Goal: Information Seeking & Learning: Find specific fact

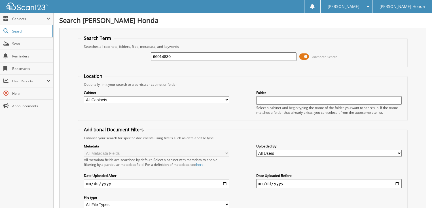
click at [303, 54] on span at bounding box center [304, 56] width 10 height 9
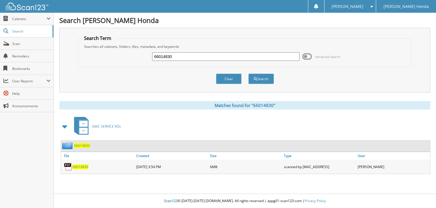
click at [226, 54] on input "66014830" at bounding box center [225, 56] width 147 height 9
type input "66014831"
click at [248, 74] on button "Search" at bounding box center [261, 79] width 26 height 10
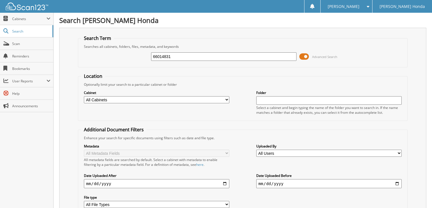
click at [303, 56] on span at bounding box center [304, 56] width 10 height 9
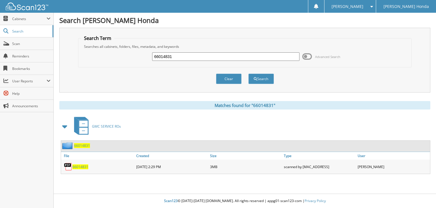
click at [230, 56] on input "66014831" at bounding box center [225, 56] width 147 height 9
type input "66014832"
click at [248, 74] on button "Search" at bounding box center [261, 79] width 26 height 10
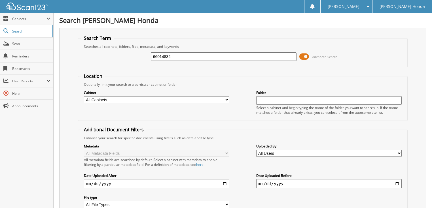
click at [304, 55] on span at bounding box center [304, 56] width 10 height 9
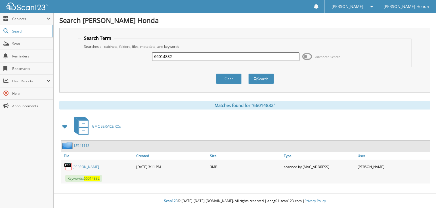
click at [210, 58] on input "66014832" at bounding box center [225, 56] width 147 height 9
type input "66014833"
click at [248, 74] on button "Search" at bounding box center [261, 79] width 26 height 10
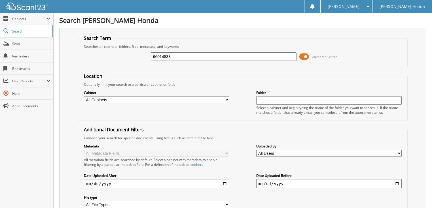
click at [306, 56] on span at bounding box center [304, 56] width 10 height 9
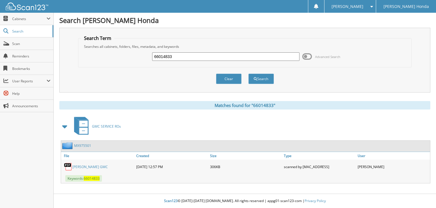
click at [177, 55] on input "66014833" at bounding box center [225, 56] width 147 height 9
type input "66014834"
click at [248, 74] on button "Search" at bounding box center [261, 79] width 26 height 10
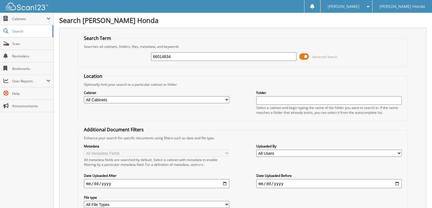
click at [303, 56] on span at bounding box center [304, 56] width 10 height 9
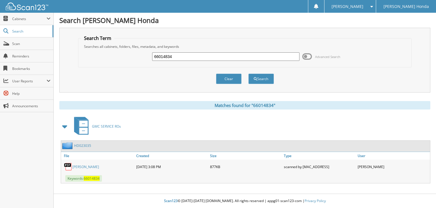
click at [228, 57] on input "66014834" at bounding box center [225, 56] width 147 height 9
type input "66014835"
click at [248, 74] on button "Search" at bounding box center [261, 79] width 26 height 10
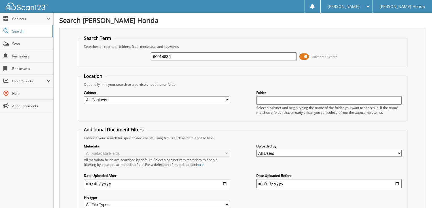
click at [307, 52] on span at bounding box center [304, 56] width 10 height 9
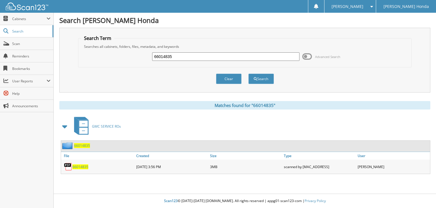
click at [241, 57] on input "66014835" at bounding box center [225, 56] width 147 height 9
type input "66014836"
click at [248, 74] on button "Search" at bounding box center [261, 79] width 26 height 10
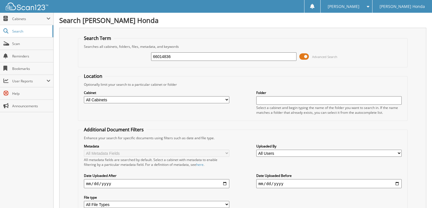
click at [307, 54] on span at bounding box center [304, 56] width 10 height 9
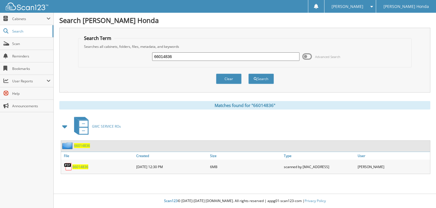
click at [255, 54] on input "66014836" at bounding box center [225, 56] width 147 height 9
type input "66014837"
click at [248, 74] on button "Search" at bounding box center [261, 79] width 26 height 10
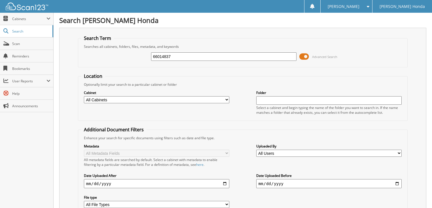
click at [301, 55] on span at bounding box center [304, 56] width 10 height 9
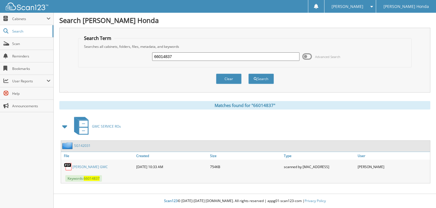
click at [253, 52] on div "66014837" at bounding box center [225, 57] width 147 height 10
click at [246, 57] on input "66014837" at bounding box center [225, 56] width 147 height 9
type input "66014838"
click at [248, 74] on button "Search" at bounding box center [261, 79] width 26 height 10
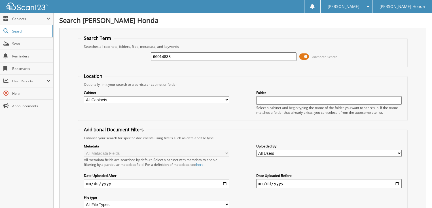
click at [307, 54] on span at bounding box center [304, 56] width 10 height 9
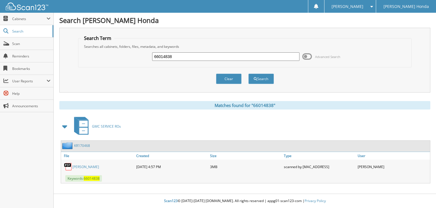
click at [243, 54] on input "66014838" at bounding box center [225, 56] width 147 height 9
type input "66014839"
click at [248, 74] on button "Search" at bounding box center [261, 79] width 26 height 10
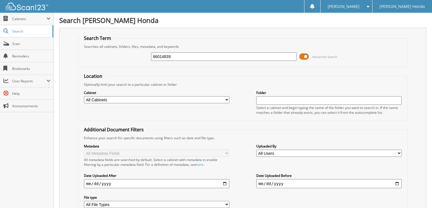
click at [303, 55] on span at bounding box center [304, 56] width 10 height 9
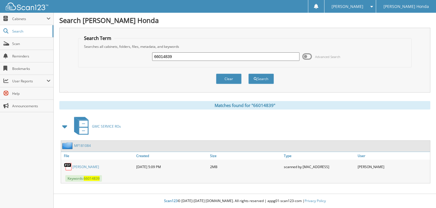
click at [249, 55] on input "66014839" at bounding box center [225, 56] width 147 height 9
click at [94, 161] on div "BUTHLAY, LISA" at bounding box center [98, 166] width 74 height 11
click at [93, 165] on link "BUTHLAY, LISA" at bounding box center [85, 167] width 27 height 5
click at [189, 54] on input "660148" at bounding box center [225, 56] width 147 height 9
type input "66014840"
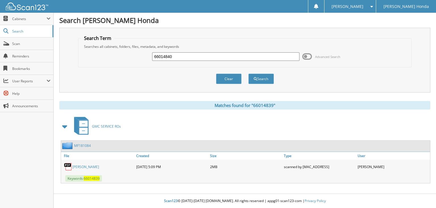
click at [248, 74] on button "Search" at bounding box center [261, 79] width 26 height 10
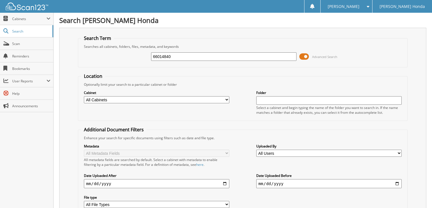
click at [301, 56] on span at bounding box center [304, 56] width 10 height 9
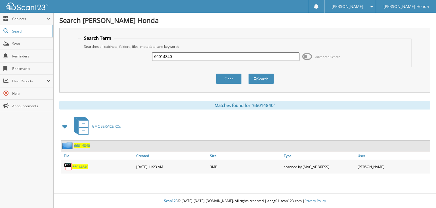
click at [218, 56] on input "66014840" at bounding box center [225, 56] width 147 height 9
type input "66014841"
click at [248, 74] on button "Search" at bounding box center [261, 79] width 26 height 10
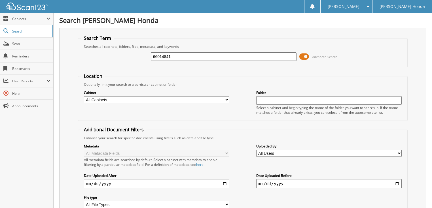
click at [301, 56] on span at bounding box center [304, 56] width 10 height 9
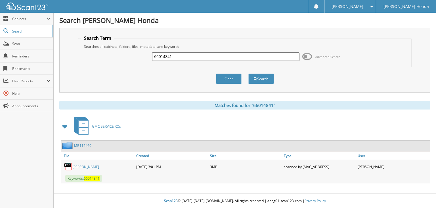
click at [244, 56] on input "66014841" at bounding box center [225, 56] width 147 height 9
type input "66014842"
click at [248, 74] on button "Search" at bounding box center [261, 79] width 26 height 10
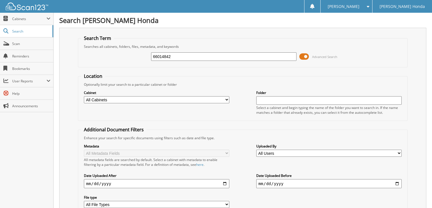
click at [307, 57] on span at bounding box center [304, 56] width 10 height 9
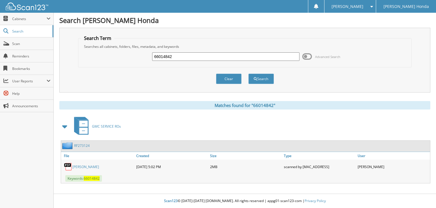
click at [255, 57] on input "66014842" at bounding box center [225, 56] width 147 height 9
type input "66014843"
click at [248, 74] on button "Search" at bounding box center [261, 79] width 26 height 10
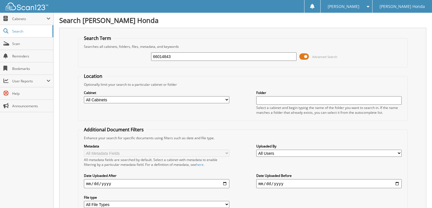
click at [307, 54] on span at bounding box center [304, 56] width 10 height 9
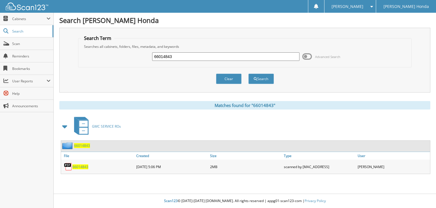
click at [234, 56] on input "66014843" at bounding box center [225, 56] width 147 height 9
type input "66014844"
click at [248, 74] on button "Search" at bounding box center [261, 79] width 26 height 10
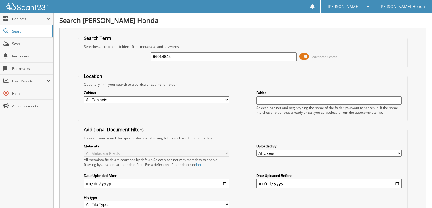
click at [305, 55] on span at bounding box center [304, 56] width 10 height 9
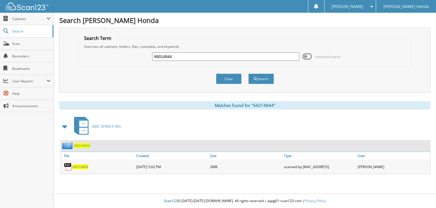
click at [254, 54] on input "66014844" at bounding box center [225, 56] width 147 height 9
type input "66014845"
click at [248, 74] on button "Search" at bounding box center [261, 79] width 26 height 10
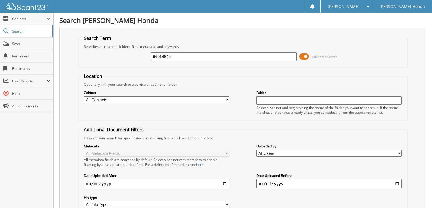
click at [307, 57] on span at bounding box center [304, 56] width 10 height 9
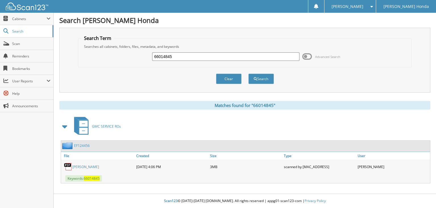
click at [240, 54] on input "66014845" at bounding box center [225, 56] width 147 height 9
type input "66014846"
click at [248, 74] on button "Search" at bounding box center [261, 79] width 26 height 10
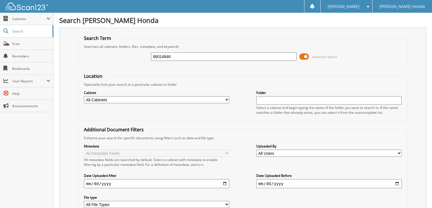
click at [305, 56] on span at bounding box center [304, 56] width 10 height 9
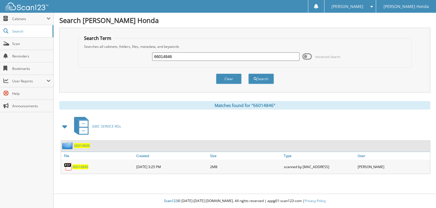
click at [239, 52] on div "66014846" at bounding box center [225, 57] width 147 height 10
click at [238, 53] on input "66014846" at bounding box center [225, 56] width 147 height 9
type input "66014847"
click at [248, 74] on button "Search" at bounding box center [261, 79] width 26 height 10
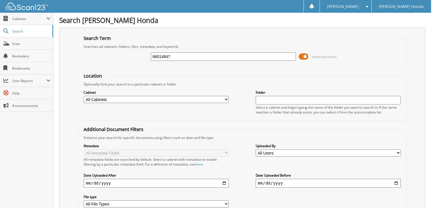
click at [304, 57] on span at bounding box center [304, 56] width 10 height 9
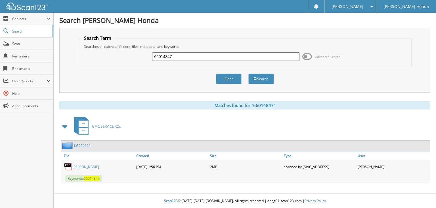
click at [212, 57] on input "66014847" at bounding box center [225, 56] width 147 height 9
type input "66014848"
click at [248, 74] on button "Search" at bounding box center [261, 79] width 26 height 10
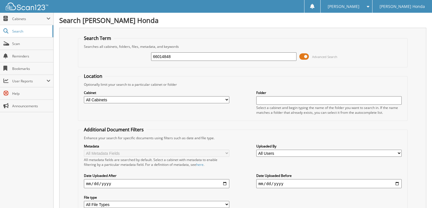
click at [303, 55] on span at bounding box center [304, 56] width 10 height 9
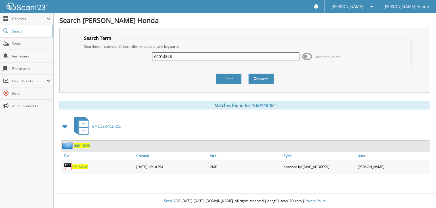
click at [238, 56] on input "66014848" at bounding box center [225, 56] width 147 height 9
type input "66014849"
click at [248, 74] on button "Search" at bounding box center [261, 79] width 26 height 10
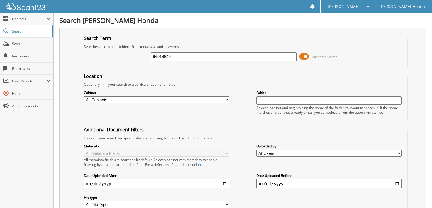
click at [304, 56] on span at bounding box center [304, 56] width 10 height 9
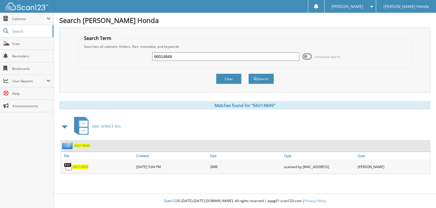
click at [220, 55] on input "66014849" at bounding box center [225, 56] width 147 height 9
type input "66014850"
click at [248, 74] on button "Search" at bounding box center [261, 79] width 26 height 10
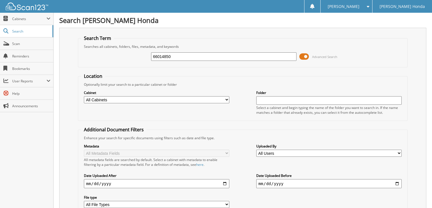
click at [308, 54] on span at bounding box center [304, 56] width 10 height 9
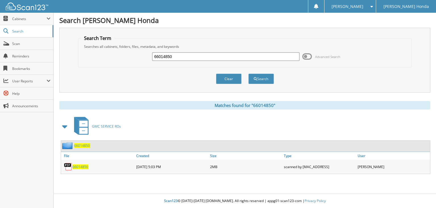
click at [213, 56] on input "66014850" at bounding box center [225, 56] width 147 height 9
type input "66014851"
click at [248, 74] on button "Search" at bounding box center [261, 79] width 26 height 10
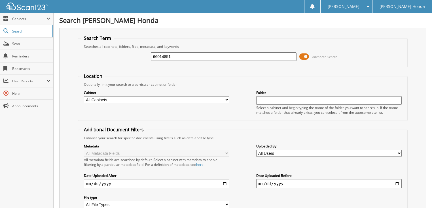
click at [301, 55] on span at bounding box center [304, 56] width 10 height 9
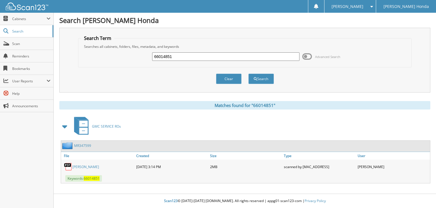
click at [236, 58] on input "66014851" at bounding box center [225, 56] width 147 height 9
type input "660148512"
click at [248, 74] on button "Search" at bounding box center [261, 79] width 26 height 10
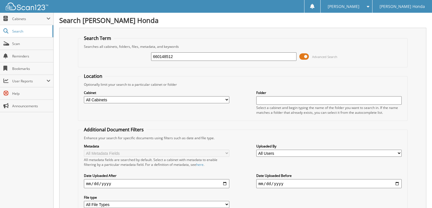
click at [169, 56] on input "660148512" at bounding box center [224, 56] width 146 height 9
type input "66014812"
click at [305, 57] on span at bounding box center [304, 56] width 10 height 9
click input "66014850"
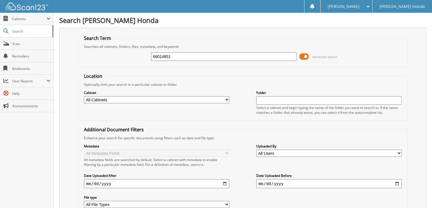
type input "66014851"
click button "Search"
click at [304, 57] on span at bounding box center [304, 56] width 10 height 9
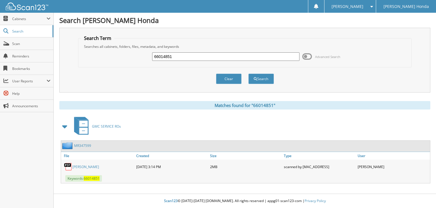
click at [253, 57] on input "66014851" at bounding box center [225, 56] width 147 height 9
type input "66014852"
click at [248, 74] on button "Search" at bounding box center [261, 79] width 26 height 10
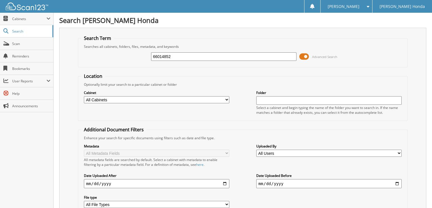
click at [306, 56] on span at bounding box center [304, 56] width 10 height 9
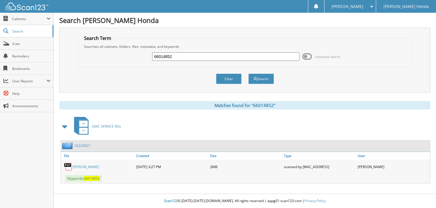
click at [237, 57] on input "66014852" at bounding box center [225, 56] width 147 height 9
type input "66014853"
click at [248, 74] on button "Search" at bounding box center [261, 79] width 26 height 10
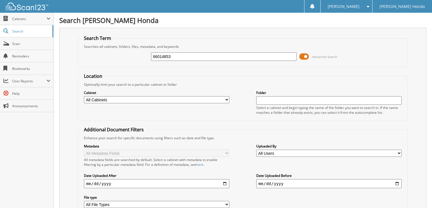
click at [304, 56] on span at bounding box center [304, 56] width 10 height 9
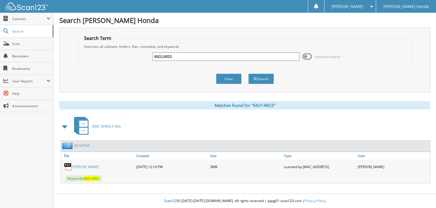
click at [236, 55] on input "66014853" at bounding box center [225, 56] width 147 height 9
type input "66014849"
click at [248, 74] on button "Search" at bounding box center [261, 79] width 26 height 10
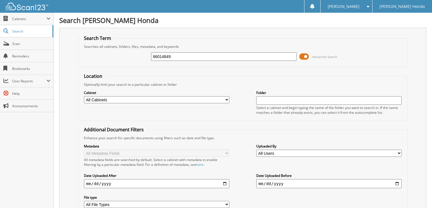
click at [306, 58] on span at bounding box center [304, 56] width 10 height 9
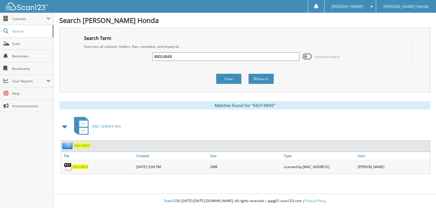
click at [214, 54] on input "66014849" at bounding box center [225, 56] width 147 height 9
type input "66014848"
click at [248, 74] on button "Search" at bounding box center [261, 79] width 26 height 10
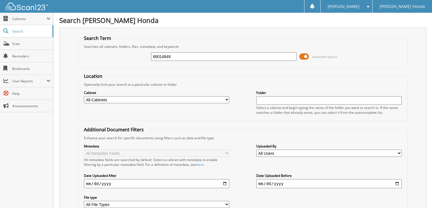
click at [306, 56] on span at bounding box center [304, 56] width 10 height 9
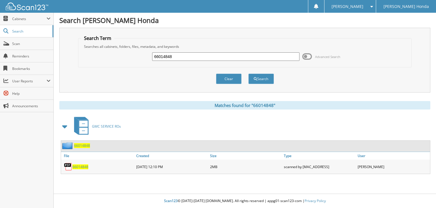
click at [176, 56] on input "66014848" at bounding box center [225, 56] width 147 height 9
type input "66014847"
click at [248, 74] on button "Search" at bounding box center [261, 79] width 26 height 10
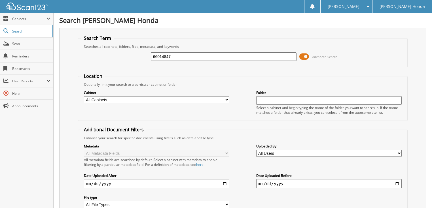
click at [305, 56] on span at bounding box center [304, 56] width 10 height 9
click at [301, 57] on span at bounding box center [304, 56] width 10 height 9
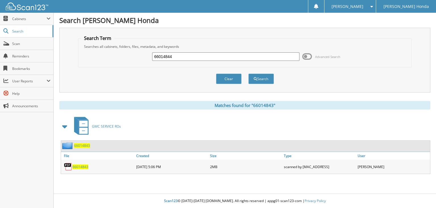
click at [231, 55] on input "66014844" at bounding box center [225, 56] width 147 height 9
type input "660148445"
click at [248, 74] on button "Search" at bounding box center [261, 79] width 26 height 10
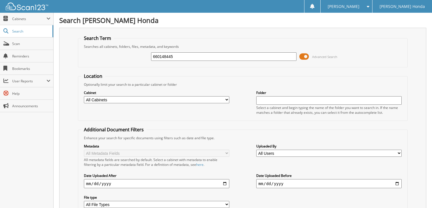
click at [234, 55] on input "660148445" at bounding box center [224, 56] width 146 height 9
type input "66014845"
click at [300, 54] on span at bounding box center [304, 56] width 10 height 9
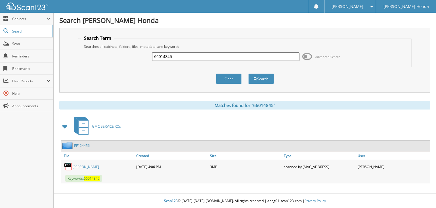
click at [228, 58] on input "66014845" at bounding box center [225, 56] width 147 height 9
type input "66014846"
click at [248, 74] on button "Search" at bounding box center [261, 79] width 26 height 10
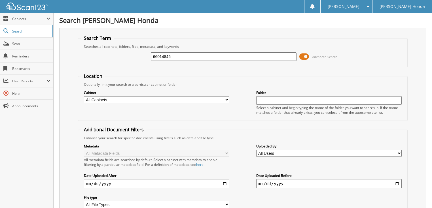
click at [307, 56] on span at bounding box center [304, 56] width 10 height 9
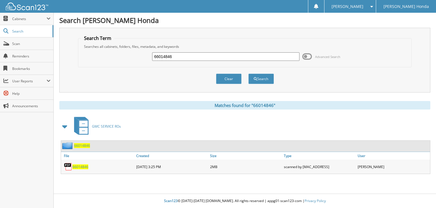
click at [200, 61] on div "66014846 Advanced Search" at bounding box center [244, 56] width 327 height 15
click at [197, 58] on input "66014846" at bounding box center [225, 56] width 147 height 9
type input "66014847"
click at [248, 74] on button "Search" at bounding box center [261, 79] width 26 height 10
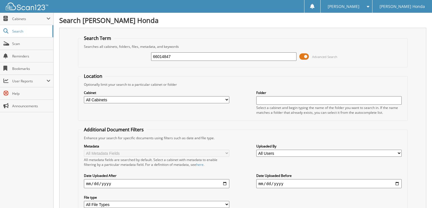
click at [304, 57] on span at bounding box center [304, 56] width 10 height 9
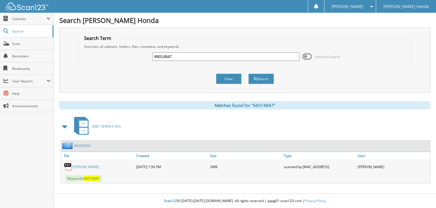
click at [271, 56] on input "66014847" at bounding box center [225, 56] width 147 height 9
type input "66014848"
click at [248, 74] on button "Search" at bounding box center [261, 79] width 26 height 10
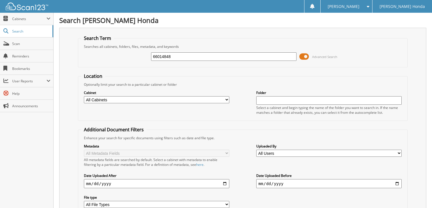
click at [307, 59] on span at bounding box center [304, 56] width 10 height 9
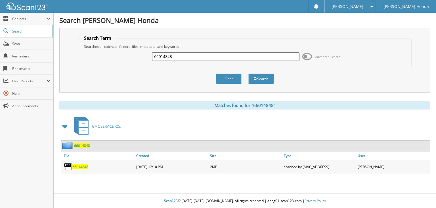
click at [228, 60] on input "66014848" at bounding box center [225, 56] width 147 height 9
type input "66014849"
click at [248, 74] on button "Search" at bounding box center [261, 79] width 26 height 10
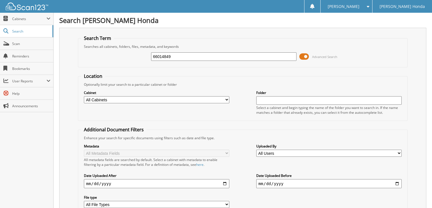
click at [306, 59] on span at bounding box center [304, 56] width 10 height 9
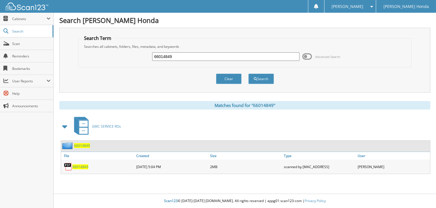
click at [253, 53] on input "66014849" at bounding box center [225, 56] width 147 height 9
type input "66014850"
click at [248, 74] on button "Search" at bounding box center [261, 79] width 26 height 10
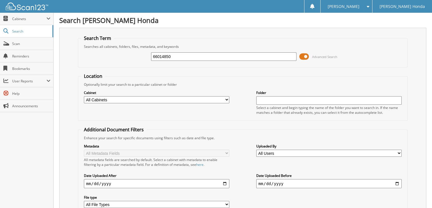
click at [304, 56] on span at bounding box center [304, 56] width 10 height 9
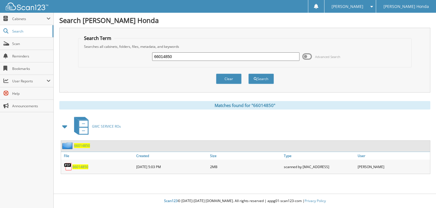
click at [220, 59] on input "66014850" at bounding box center [225, 56] width 147 height 9
type input "66014851"
click at [248, 74] on button "Search" at bounding box center [261, 79] width 26 height 10
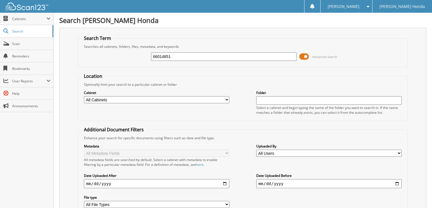
click at [302, 56] on span at bounding box center [304, 56] width 10 height 9
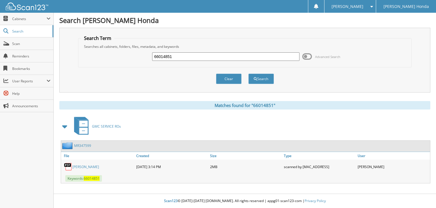
click at [253, 58] on input "66014851" at bounding box center [225, 56] width 147 height 9
type input "66014852"
click at [248, 74] on button "Search" at bounding box center [261, 79] width 26 height 10
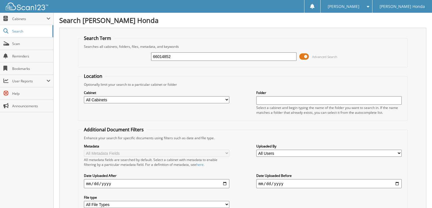
click at [307, 55] on span at bounding box center [304, 56] width 10 height 9
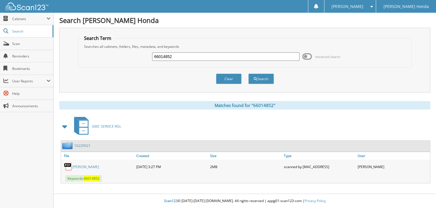
click at [237, 55] on input "66014852" at bounding box center [225, 56] width 147 height 9
type input "66014853"
click at [248, 74] on button "Search" at bounding box center [261, 79] width 26 height 10
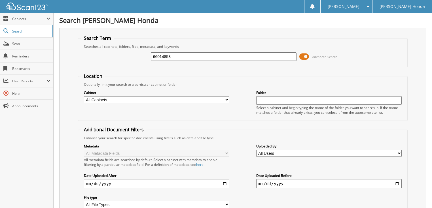
click at [306, 53] on span at bounding box center [304, 56] width 10 height 9
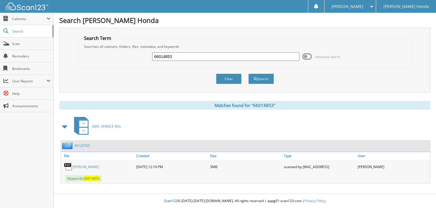
click at [231, 54] on input "66014853" at bounding box center [225, 56] width 147 height 9
type input "66014854"
click at [248, 74] on button "Search" at bounding box center [261, 79] width 26 height 10
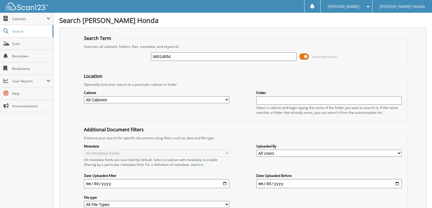
click at [302, 56] on span at bounding box center [304, 56] width 10 height 9
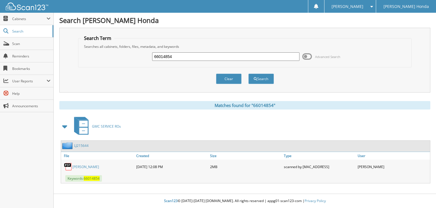
click input "66014854"
type input "66014855"
click button "Search"
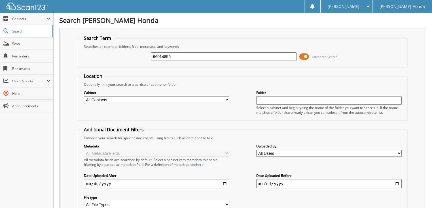
click at [307, 53] on span at bounding box center [304, 56] width 10 height 9
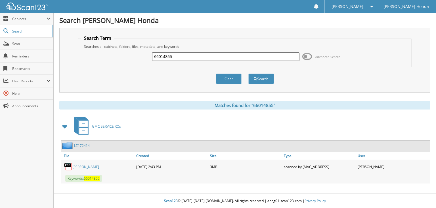
click at [258, 57] on input "66014855" at bounding box center [225, 56] width 147 height 9
type input "66014856"
click at [248, 74] on button "Search" at bounding box center [261, 79] width 26 height 10
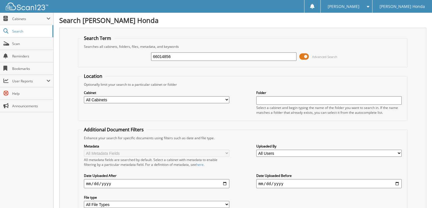
click at [302, 53] on span at bounding box center [304, 56] width 10 height 9
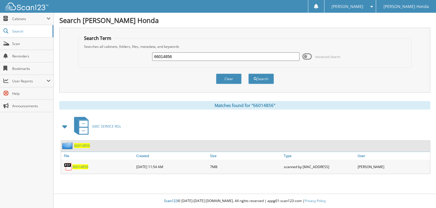
click at [261, 58] on input "66014856" at bounding box center [225, 56] width 147 height 9
type input "66014857"
click at [248, 74] on button "Search" at bounding box center [261, 79] width 26 height 10
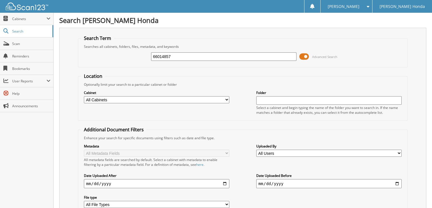
click at [308, 54] on span at bounding box center [304, 56] width 10 height 9
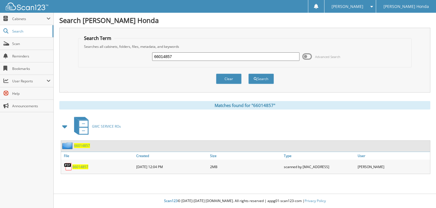
click at [242, 54] on input "66014857" at bounding box center [225, 56] width 147 height 9
type input "66014858"
click at [248, 74] on button "Search" at bounding box center [261, 79] width 26 height 10
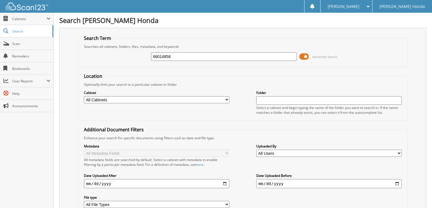
drag, startPoint x: 0, startPoint y: 0, endPoint x: 305, endPoint y: 56, distance: 309.6
click at [305, 56] on span at bounding box center [304, 56] width 10 height 9
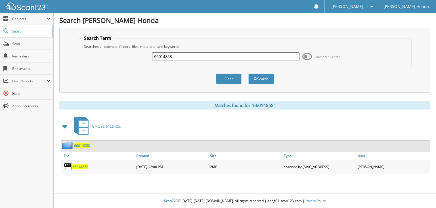
click at [219, 55] on input "66014858" at bounding box center [225, 56] width 147 height 9
type input "66014859"
click at [248, 74] on button "Search" at bounding box center [261, 79] width 26 height 10
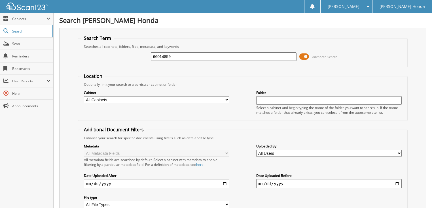
click at [309, 54] on span at bounding box center [304, 56] width 10 height 9
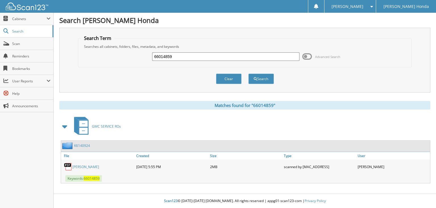
click at [247, 54] on input "66014859" at bounding box center [225, 56] width 147 height 9
type input "66014860"
click at [248, 74] on button "Search" at bounding box center [261, 79] width 26 height 10
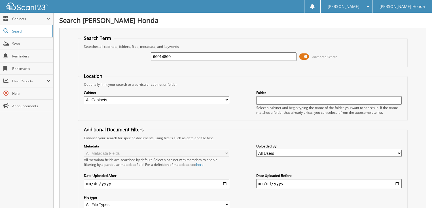
click at [306, 56] on span at bounding box center [304, 56] width 10 height 9
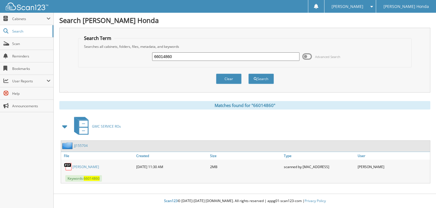
click at [257, 57] on input "66014860" at bounding box center [225, 56] width 147 height 9
type input "66014861"
click at [248, 74] on button "Search" at bounding box center [261, 79] width 26 height 10
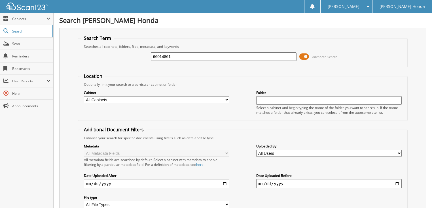
click at [305, 56] on span at bounding box center [304, 56] width 10 height 9
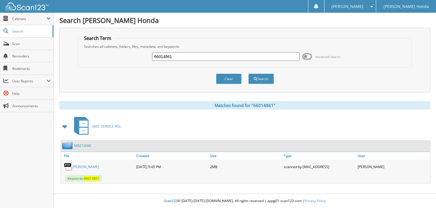
click at [220, 56] on input "66014861" at bounding box center [225, 56] width 147 height 9
type input "66014862"
click at [248, 74] on button "Search" at bounding box center [261, 79] width 26 height 10
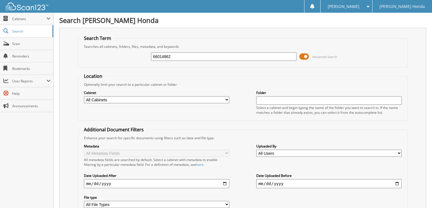
click at [308, 57] on span at bounding box center [304, 56] width 10 height 9
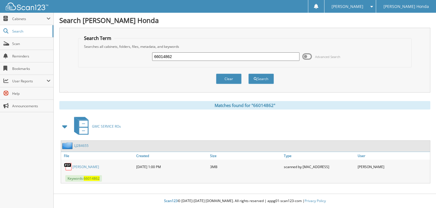
click at [233, 58] on input "66014862" at bounding box center [225, 56] width 147 height 9
type input "66014863"
click at [248, 74] on button "Search" at bounding box center [261, 79] width 26 height 10
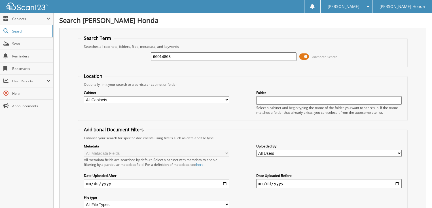
click at [308, 55] on span at bounding box center [304, 56] width 10 height 9
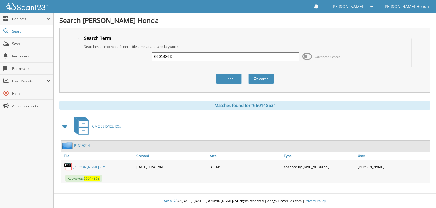
click at [254, 55] on input "66014863" at bounding box center [225, 56] width 147 height 9
type input "66014864"
click at [248, 74] on button "Search" at bounding box center [261, 79] width 26 height 10
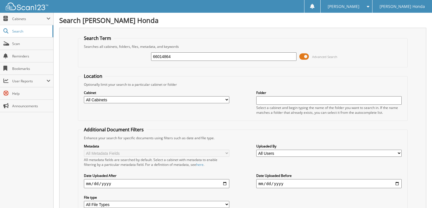
click at [307, 57] on span at bounding box center [304, 56] width 10 height 9
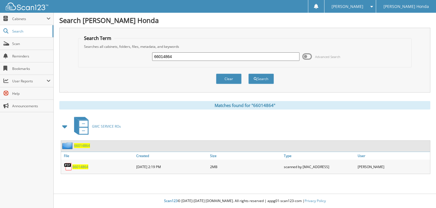
click at [231, 57] on input "66014864" at bounding box center [225, 56] width 147 height 9
type input "66014865"
click at [248, 74] on button "Search" at bounding box center [261, 79] width 26 height 10
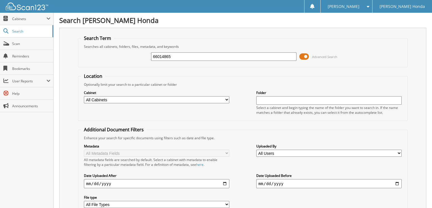
click at [305, 57] on span at bounding box center [304, 56] width 10 height 9
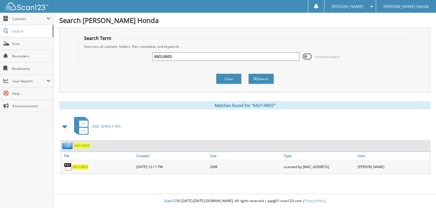
click at [240, 56] on input "66014865" at bounding box center [225, 56] width 147 height 9
type input "66014866"
click at [248, 74] on button "Search" at bounding box center [261, 79] width 26 height 10
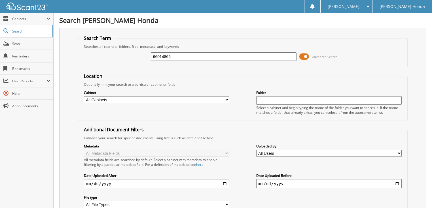
click at [304, 55] on span at bounding box center [304, 56] width 10 height 9
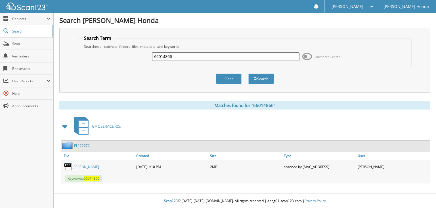
click at [230, 57] on input "66014866" at bounding box center [225, 56] width 147 height 9
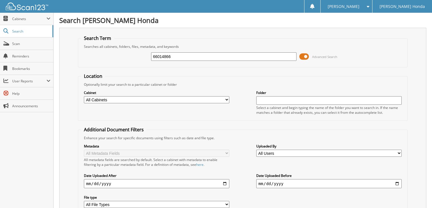
drag, startPoint x: 0, startPoint y: 0, endPoint x: 229, endPoint y: 37, distance: 232.4
click at [210, 57] on input "66014865" at bounding box center [224, 56] width 146 height 9
type input "66014867"
click at [304, 56] on span at bounding box center [304, 56] width 10 height 9
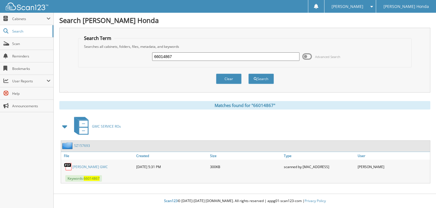
click at [178, 57] on input "66014867" at bounding box center [225, 56] width 147 height 9
type input "66014868"
click at [248, 74] on button "Search" at bounding box center [261, 79] width 26 height 10
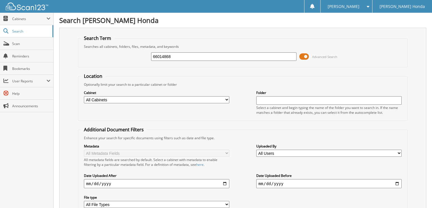
click at [304, 56] on span at bounding box center [304, 56] width 10 height 9
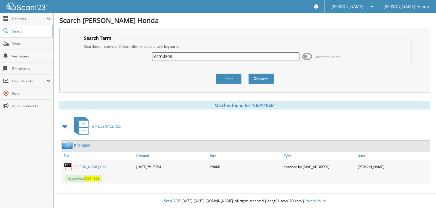
click at [202, 59] on input "66014868" at bounding box center [225, 56] width 147 height 9
type input "66014869"
click at [248, 74] on button "Search" at bounding box center [261, 79] width 26 height 10
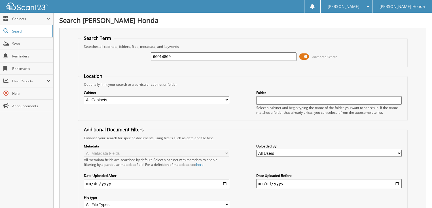
click at [303, 57] on span at bounding box center [304, 56] width 10 height 9
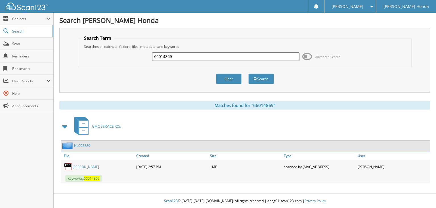
click at [208, 59] on input "66014869" at bounding box center [225, 56] width 147 height 9
type input "66014870"
click at [248, 74] on button "Search" at bounding box center [261, 79] width 26 height 10
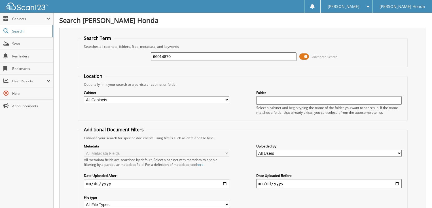
click at [307, 54] on span at bounding box center [304, 56] width 10 height 9
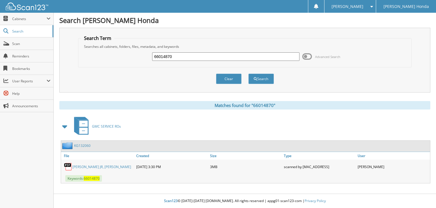
click at [244, 52] on input "66014870" at bounding box center [225, 56] width 147 height 9
type input "66014871"
click at [248, 74] on button "Search" at bounding box center [261, 79] width 26 height 10
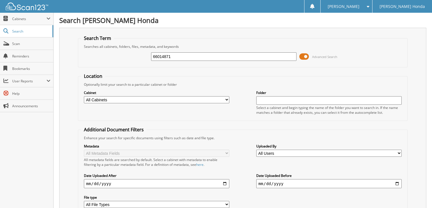
click at [306, 54] on span at bounding box center [304, 56] width 10 height 9
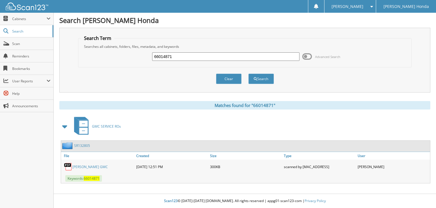
click at [249, 56] on input "66014871" at bounding box center [225, 56] width 147 height 9
type input "66014872"
click at [248, 74] on button "Search" at bounding box center [261, 79] width 26 height 10
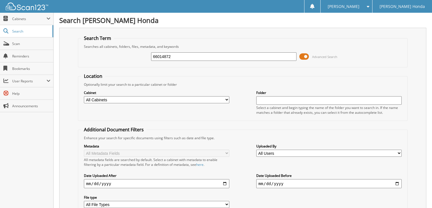
click at [303, 57] on span at bounding box center [304, 56] width 10 height 9
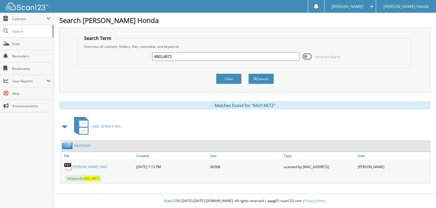
click at [255, 46] on div "Searches all cabinets, folders, files, metadata, and keywords" at bounding box center [244, 46] width 327 height 5
click at [242, 54] on input "66014872" at bounding box center [225, 56] width 147 height 9
type input "66014873"
click at [248, 74] on button "Search" at bounding box center [261, 79] width 26 height 10
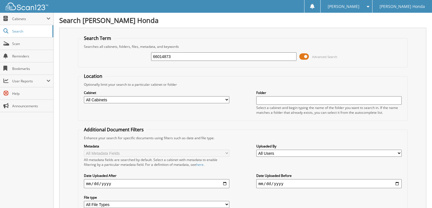
click at [305, 57] on span at bounding box center [304, 56] width 10 height 9
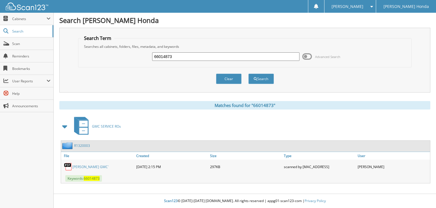
click at [244, 52] on input "66014873" at bounding box center [225, 56] width 147 height 9
type input "66014874"
click at [248, 74] on button "Search" at bounding box center [261, 79] width 26 height 10
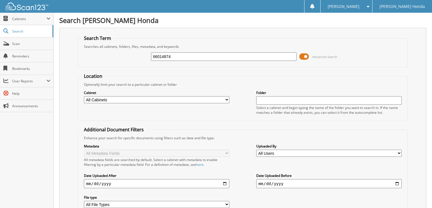
click at [305, 57] on span at bounding box center [304, 56] width 10 height 9
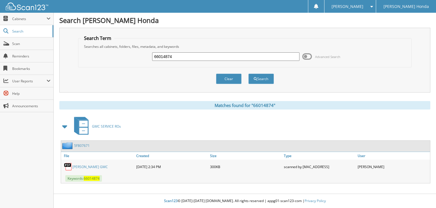
click at [246, 50] on div "66014874 Advanced Search" at bounding box center [244, 56] width 327 height 15
click at [268, 50] on div "66014874 Advanced Search" at bounding box center [244, 56] width 327 height 15
click at [267, 51] on div "66014874 Advanced Search" at bounding box center [244, 56] width 327 height 15
click at [262, 53] on input "66014874" at bounding box center [225, 56] width 147 height 9
type input "66014875"
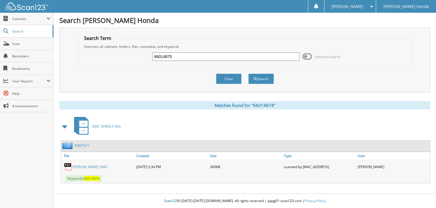
click at [248, 74] on button "Search" at bounding box center [261, 79] width 26 height 10
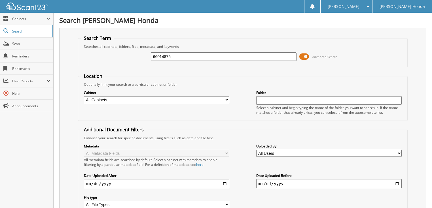
click at [306, 57] on span at bounding box center [304, 56] width 10 height 9
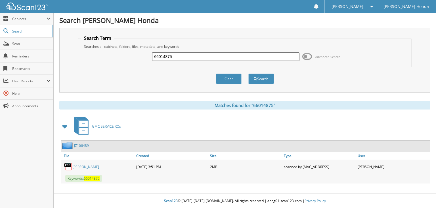
click at [226, 56] on input "66014875" at bounding box center [225, 56] width 147 height 9
type input "66014876"
click at [248, 74] on button "Search" at bounding box center [261, 79] width 26 height 10
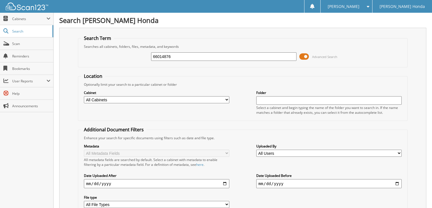
click at [305, 56] on span at bounding box center [304, 56] width 10 height 9
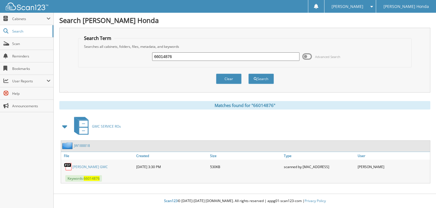
click at [268, 57] on input "66014876" at bounding box center [225, 56] width 147 height 9
type input "66014877"
click at [248, 74] on button "Search" at bounding box center [261, 79] width 26 height 10
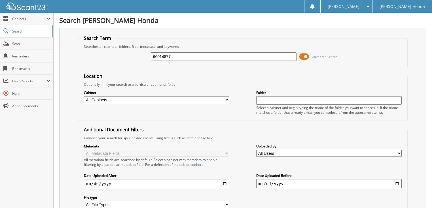
click at [301, 57] on span at bounding box center [304, 56] width 10 height 9
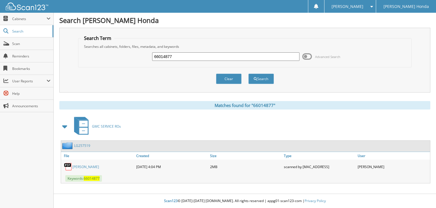
click at [228, 54] on input "66014877" at bounding box center [225, 56] width 147 height 9
type input "66014878"
click at [248, 74] on button "Search" at bounding box center [261, 79] width 26 height 10
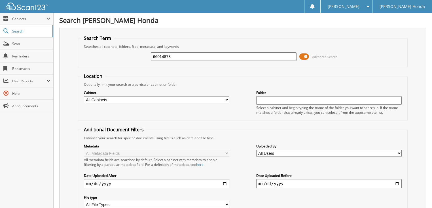
click at [304, 59] on span at bounding box center [304, 56] width 10 height 9
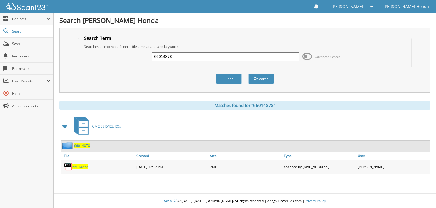
click at [248, 64] on fieldset "Search Term Searches all cabinets, folders, files, metadata, and keywords 66014…" at bounding box center [244, 51] width 333 height 32
click at [239, 56] on input "66014878" at bounding box center [225, 56] width 147 height 9
type input "66014879"
click at [248, 74] on button "Search" at bounding box center [261, 79] width 26 height 10
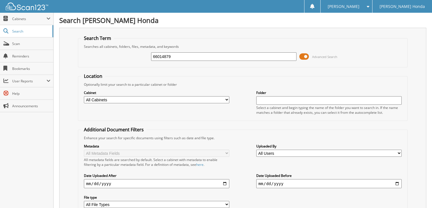
click at [304, 56] on span at bounding box center [304, 56] width 10 height 9
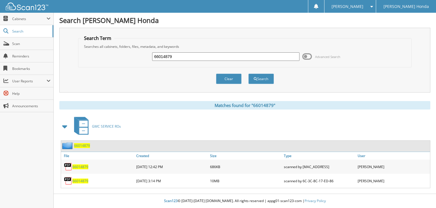
click at [247, 53] on input "66014879" at bounding box center [225, 56] width 147 height 9
click at [205, 53] on input "66014879" at bounding box center [225, 56] width 147 height 9
click at [86, 166] on span "66014879" at bounding box center [80, 167] width 16 height 5
click at [81, 180] on span "66014879" at bounding box center [80, 181] width 16 height 5
click at [180, 56] on input "6601487" at bounding box center [225, 56] width 147 height 9
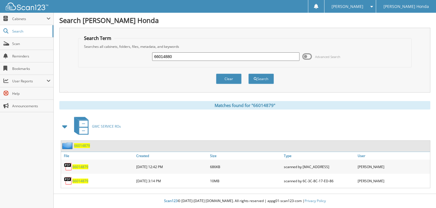
type input "66014880"
click at [248, 74] on button "Search" at bounding box center [261, 79] width 26 height 10
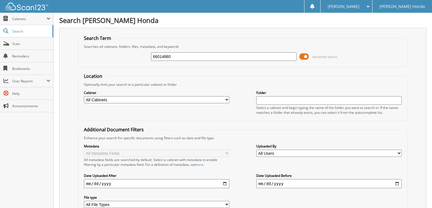
click at [303, 54] on span at bounding box center [304, 56] width 10 height 9
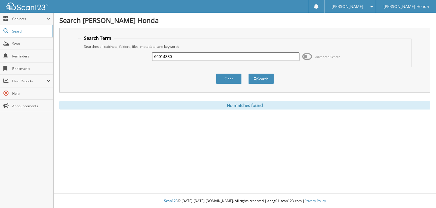
click at [195, 58] on input "66014880" at bounding box center [225, 56] width 147 height 9
type input "66014879"
click at [248, 74] on button "Search" at bounding box center [261, 79] width 26 height 10
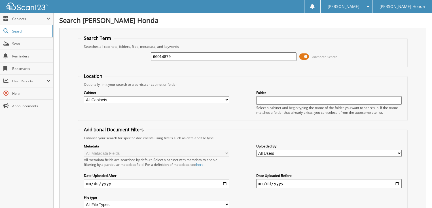
click at [305, 56] on span at bounding box center [304, 56] width 10 height 9
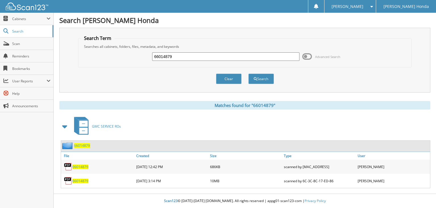
click at [219, 56] on input "66014879" at bounding box center [225, 56] width 147 height 9
type input "660148780"
click at [248, 74] on button "Search" at bounding box center [261, 79] width 26 height 10
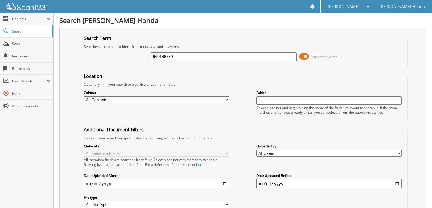
click at [313, 56] on span "Advanced Search" at bounding box center [324, 57] width 25 height 4
click at [302, 56] on span at bounding box center [304, 56] width 10 height 9
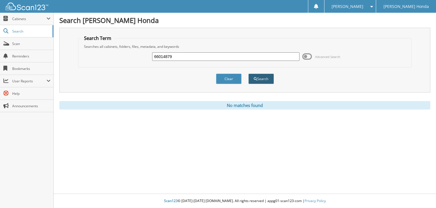
click at [258, 76] on button "Search" at bounding box center [261, 79] width 26 height 10
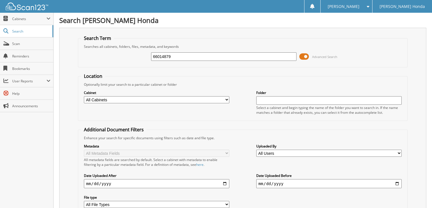
click at [187, 55] on input "66014879" at bounding box center [224, 56] width 146 height 9
click at [303, 57] on span at bounding box center [304, 56] width 10 height 9
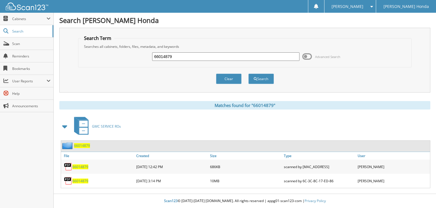
click at [185, 55] on input "66014879" at bounding box center [225, 56] width 147 height 9
type input "66014880"
click at [248, 74] on button "Search" at bounding box center [261, 79] width 26 height 10
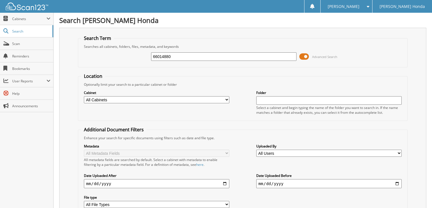
click at [305, 55] on span at bounding box center [304, 56] width 10 height 9
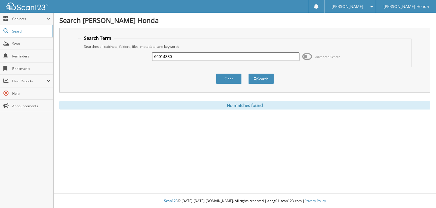
click at [228, 59] on input "66014880" at bounding box center [225, 56] width 147 height 9
click at [224, 59] on input "66014880" at bounding box center [225, 56] width 147 height 9
click at [216, 56] on input "66014880" at bounding box center [225, 56] width 147 height 9
type input "66014881"
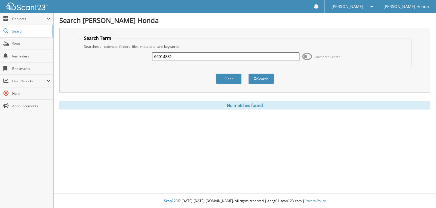
click at [248, 74] on button "Search" at bounding box center [261, 79] width 26 height 10
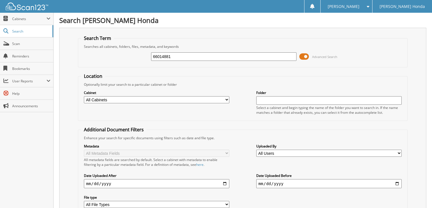
click at [308, 56] on span at bounding box center [304, 56] width 10 height 9
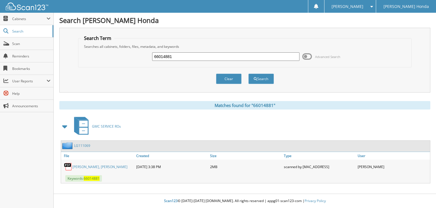
click at [199, 55] on input "66014881" at bounding box center [225, 56] width 147 height 9
type input "66014882"
click at [248, 74] on button "Search" at bounding box center [261, 79] width 26 height 10
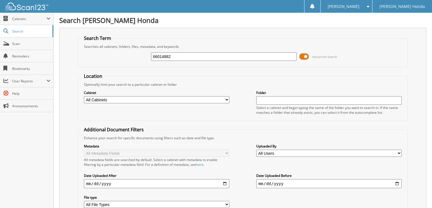
click at [303, 55] on span at bounding box center [304, 56] width 10 height 9
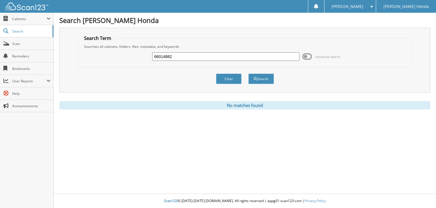
click at [221, 62] on div "66014882 Advanced Search" at bounding box center [244, 56] width 327 height 15
click at [211, 57] on input "66014882" at bounding box center [225, 56] width 147 height 9
type input "66014883"
click at [248, 74] on button "Search" at bounding box center [261, 79] width 26 height 10
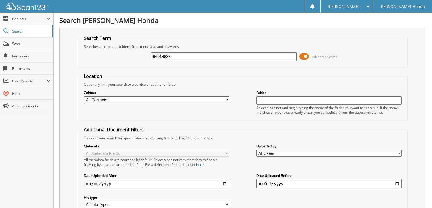
click at [309, 57] on span "Advanced Search" at bounding box center [318, 56] width 38 height 9
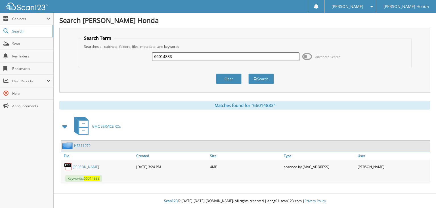
click at [220, 58] on input "66014883" at bounding box center [225, 56] width 147 height 9
type input "66014884"
click at [248, 74] on button "Search" at bounding box center [261, 79] width 26 height 10
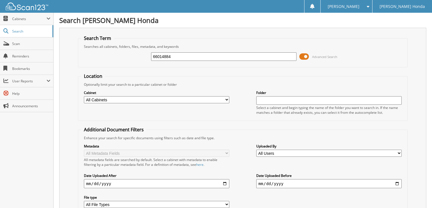
drag, startPoint x: 0, startPoint y: 0, endPoint x: 307, endPoint y: 55, distance: 312.4
click at [308, 55] on span at bounding box center [304, 56] width 10 height 9
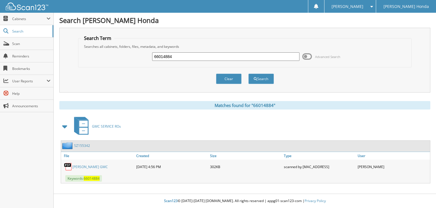
click at [218, 56] on input "66014884" at bounding box center [225, 56] width 147 height 9
type input "66014885"
click at [248, 74] on button "Search" at bounding box center [261, 79] width 26 height 10
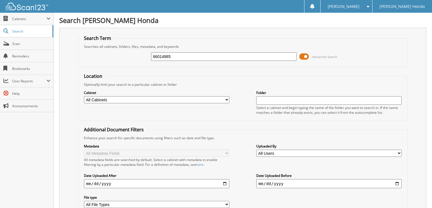
click at [306, 57] on span at bounding box center [304, 56] width 10 height 9
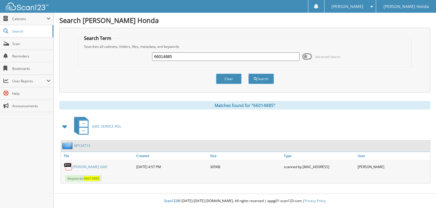
click at [182, 57] on input "66014885" at bounding box center [225, 56] width 147 height 9
type input "66014886"
click at [248, 74] on button "Search" at bounding box center [261, 79] width 26 height 10
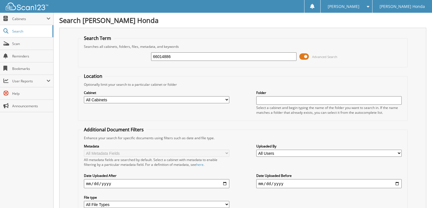
click at [304, 56] on span at bounding box center [304, 56] width 10 height 9
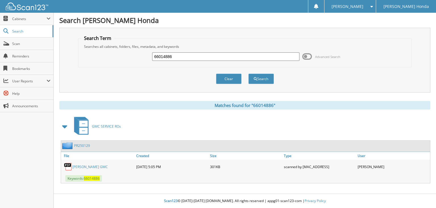
click at [223, 54] on input "66014886" at bounding box center [225, 56] width 147 height 9
type input "66014887"
click at [248, 74] on button "Search" at bounding box center [261, 79] width 26 height 10
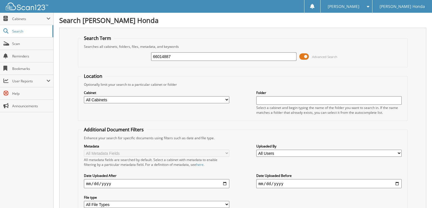
click at [308, 56] on span at bounding box center [304, 56] width 10 height 9
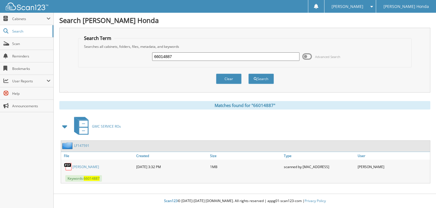
click at [235, 55] on input "66014887" at bounding box center [225, 56] width 147 height 9
type input "66014888"
click at [248, 74] on button "Search" at bounding box center [261, 79] width 26 height 10
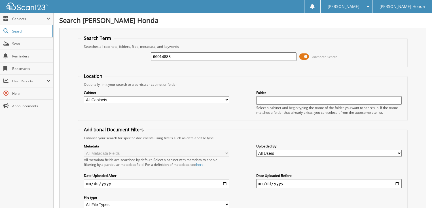
click at [306, 57] on span at bounding box center [304, 56] width 10 height 9
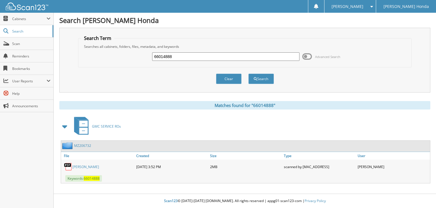
click at [242, 57] on input "66014888" at bounding box center [225, 56] width 147 height 9
type input "66014889"
click at [248, 74] on button "Search" at bounding box center [261, 79] width 26 height 10
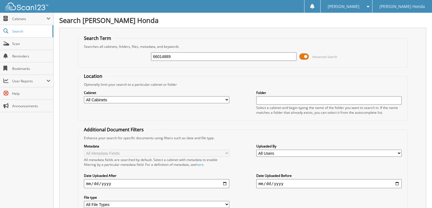
click at [309, 57] on span at bounding box center [304, 56] width 10 height 9
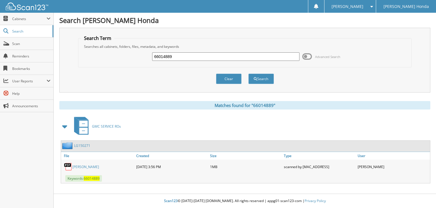
click at [247, 57] on input "66014889" at bounding box center [225, 56] width 147 height 9
type input "66014890"
click at [248, 74] on button "Search" at bounding box center [261, 79] width 26 height 10
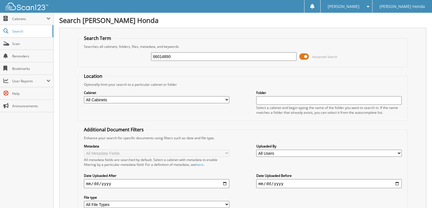
click at [305, 56] on span at bounding box center [304, 56] width 10 height 9
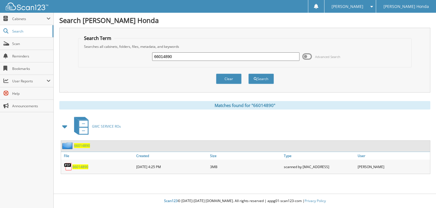
click at [197, 58] on input "66014890" at bounding box center [225, 56] width 147 height 9
type input "66014891"
click at [248, 74] on button "Search" at bounding box center [261, 79] width 26 height 10
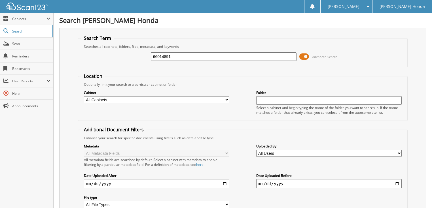
click at [301, 55] on span at bounding box center [304, 56] width 10 height 9
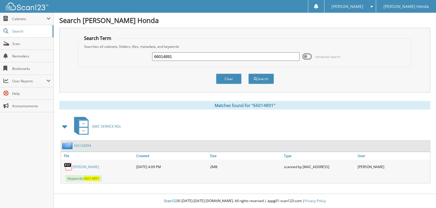
click at [212, 54] on input "66014891" at bounding box center [225, 56] width 147 height 9
type input "66014892"
click at [248, 74] on button "Search" at bounding box center [261, 79] width 26 height 10
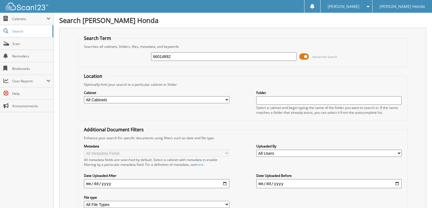
click at [192, 54] on input "66014892" at bounding box center [224, 56] width 146 height 9
drag, startPoint x: 301, startPoint y: 58, endPoint x: 305, endPoint y: 58, distance: 4.0
click at [302, 58] on span at bounding box center [304, 56] width 10 height 9
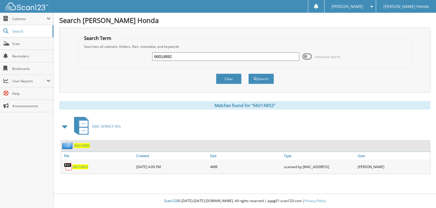
click at [216, 56] on input "66014892" at bounding box center [225, 56] width 147 height 9
type input "66014893"
click at [248, 74] on button "Search" at bounding box center [261, 79] width 26 height 10
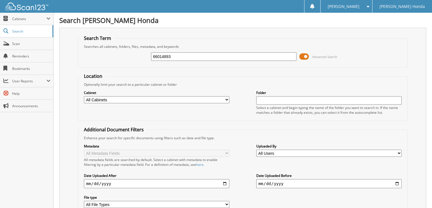
click at [305, 55] on span at bounding box center [304, 56] width 10 height 9
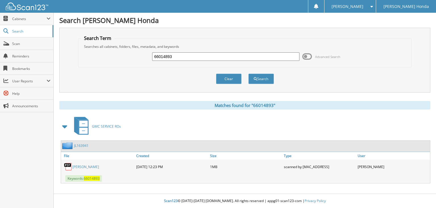
click at [226, 55] on input "66014893" at bounding box center [225, 56] width 147 height 9
type input "66014894"
click at [248, 74] on button "Search" at bounding box center [261, 79] width 26 height 10
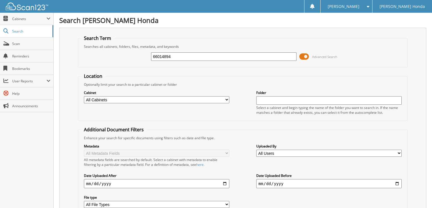
click at [305, 56] on span at bounding box center [304, 56] width 10 height 9
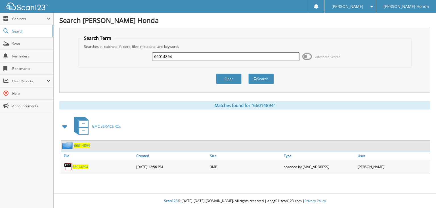
click at [254, 56] on input "66014894" at bounding box center [225, 56] width 147 height 9
type input "66014895"
click at [248, 74] on button "Search" at bounding box center [261, 79] width 26 height 10
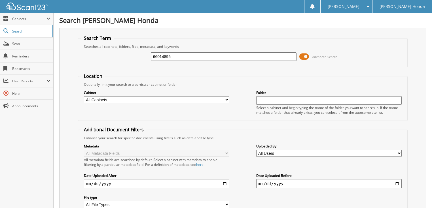
click at [303, 57] on span at bounding box center [304, 56] width 10 height 9
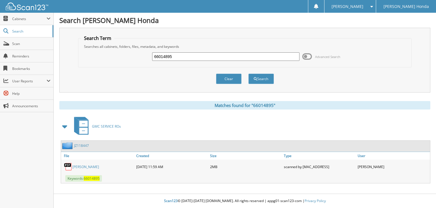
click at [243, 58] on input "66014895" at bounding box center [225, 56] width 147 height 9
type input "66014896"
click at [248, 74] on button "Search" at bounding box center [261, 79] width 26 height 10
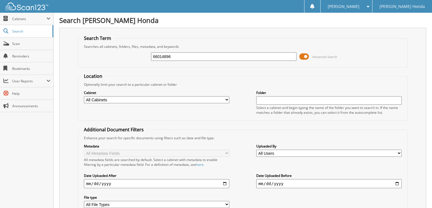
click at [306, 57] on span at bounding box center [304, 56] width 10 height 9
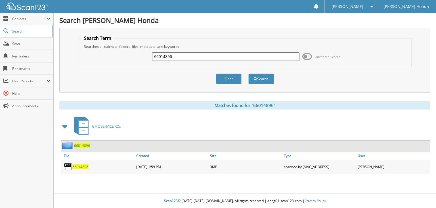
click at [221, 58] on input "66014896" at bounding box center [225, 56] width 147 height 9
type input "66014897"
click at [248, 74] on button "Search" at bounding box center [261, 79] width 26 height 10
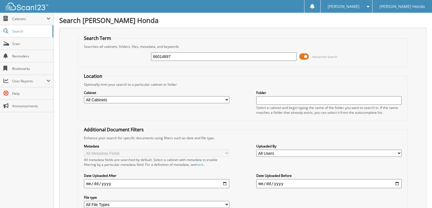
click at [305, 55] on span at bounding box center [304, 56] width 10 height 9
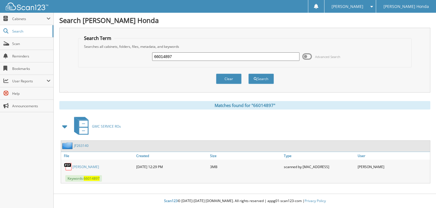
click at [229, 57] on input "66014897" at bounding box center [225, 56] width 147 height 9
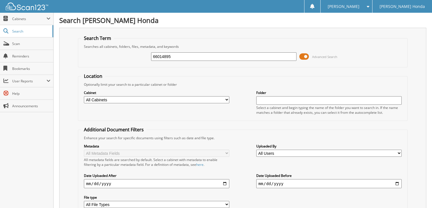
click at [196, 56] on input "66014895" at bounding box center [224, 56] width 146 height 9
type input "660148947"
click at [223, 55] on input "660148947" at bounding box center [224, 56] width 146 height 9
type input "66014897"
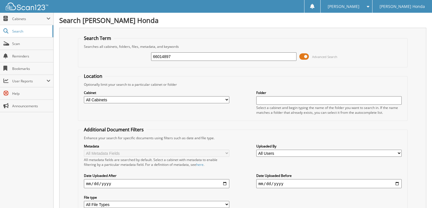
click at [306, 56] on span at bounding box center [304, 56] width 10 height 9
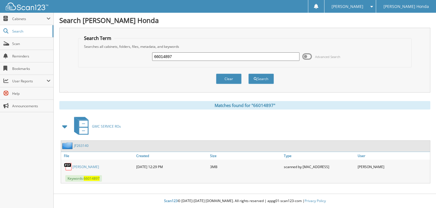
click at [184, 59] on input "66014897" at bounding box center [225, 56] width 147 height 9
type input "66014898"
click at [248, 74] on button "Search" at bounding box center [261, 79] width 26 height 10
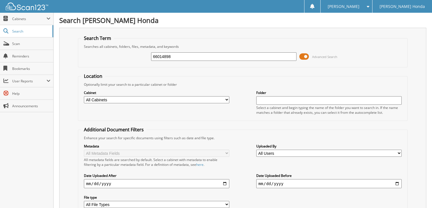
click at [305, 57] on span at bounding box center [304, 56] width 10 height 9
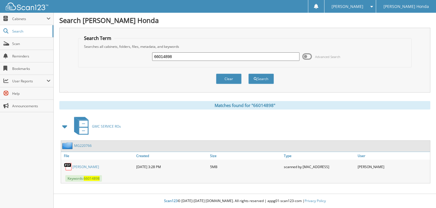
click at [247, 57] on input "66014898" at bounding box center [225, 56] width 147 height 9
type input "66014899"
click at [248, 74] on button "Search" at bounding box center [261, 79] width 26 height 10
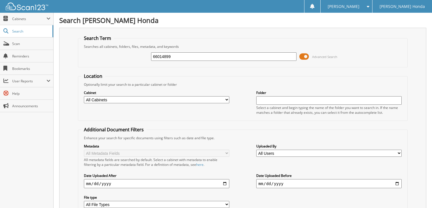
drag, startPoint x: 306, startPoint y: 56, endPoint x: 287, endPoint y: 56, distance: 19.6
click at [306, 56] on span at bounding box center [304, 56] width 10 height 9
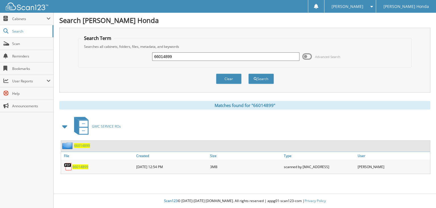
click at [215, 54] on input "66014899" at bounding box center [225, 56] width 147 height 9
type input "66014900"
click at [248, 74] on button "Search" at bounding box center [261, 79] width 26 height 10
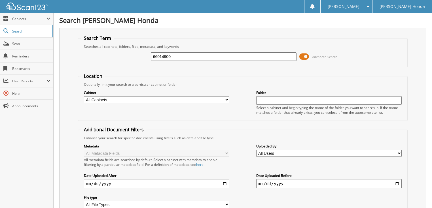
click at [307, 56] on span at bounding box center [304, 56] width 10 height 9
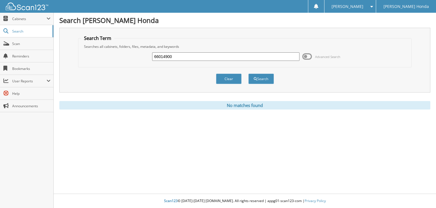
click at [305, 58] on span at bounding box center [307, 56] width 10 height 9
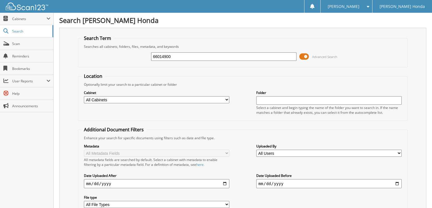
click at [239, 60] on input "66014900" at bounding box center [224, 56] width 146 height 9
type input "66014901"
drag, startPoint x: 0, startPoint y: 0, endPoint x: 306, endPoint y: 57, distance: 311.2
click at [306, 57] on span at bounding box center [304, 56] width 10 height 9
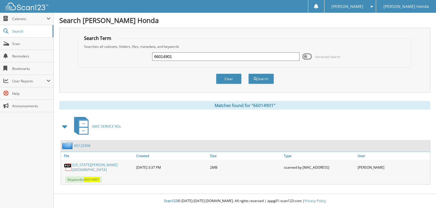
click at [212, 60] on input "66014901" at bounding box center [225, 56] width 147 height 9
type input "66014902"
click at [248, 74] on button "Search" at bounding box center [261, 79] width 26 height 10
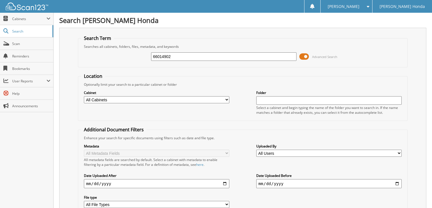
click at [304, 55] on span at bounding box center [304, 56] width 10 height 9
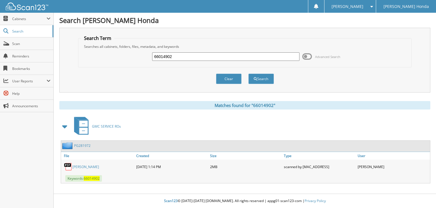
click at [228, 55] on input "66014902" at bounding box center [225, 56] width 147 height 9
type input "66014903"
click at [248, 74] on button "Search" at bounding box center [261, 79] width 26 height 10
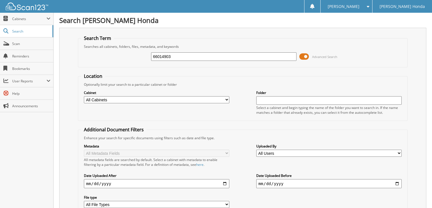
click at [305, 56] on span at bounding box center [304, 56] width 10 height 9
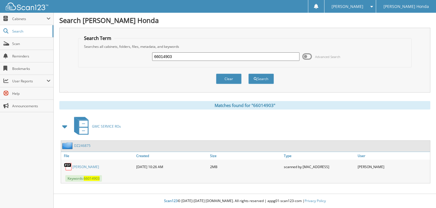
click at [203, 53] on input "66014903" at bounding box center [225, 56] width 147 height 9
type input "66014904"
click at [248, 74] on button "Search" at bounding box center [261, 79] width 26 height 10
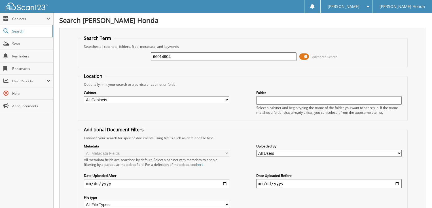
click at [309, 55] on span at bounding box center [304, 56] width 10 height 9
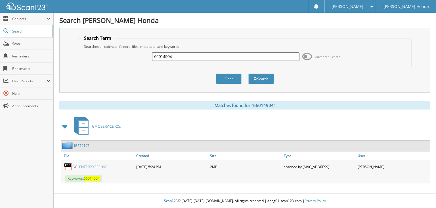
click at [234, 57] on input "66014904" at bounding box center [225, 56] width 147 height 9
type input "66014905"
click at [248, 74] on button "Search" at bounding box center [261, 79] width 26 height 10
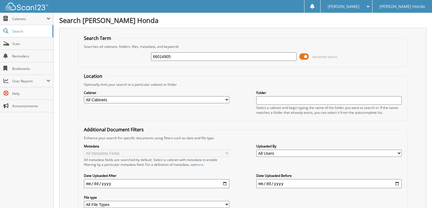
drag, startPoint x: 0, startPoint y: 0, endPoint x: 307, endPoint y: 56, distance: 311.9
click at [307, 56] on span at bounding box center [304, 56] width 10 height 9
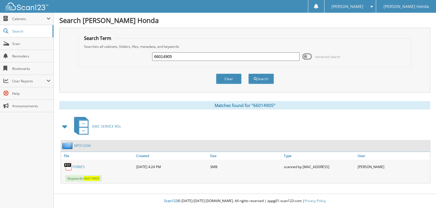
click at [239, 56] on input "66014905" at bounding box center [225, 56] width 147 height 9
type input "66014906"
click at [248, 74] on button "Search" at bounding box center [261, 79] width 26 height 10
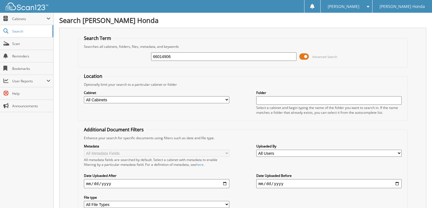
click at [308, 55] on span at bounding box center [304, 56] width 10 height 9
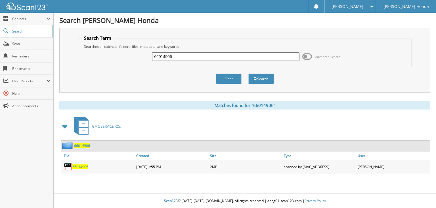
click at [238, 54] on input "66014906" at bounding box center [225, 56] width 147 height 9
type input "66014907"
click at [248, 74] on button "Search" at bounding box center [261, 79] width 26 height 10
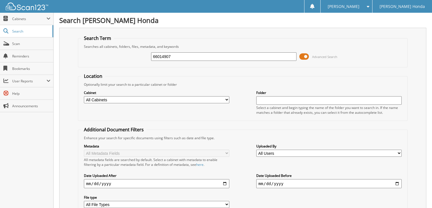
click at [304, 56] on span at bounding box center [304, 56] width 10 height 9
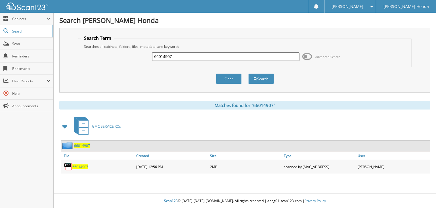
click at [218, 55] on input "66014907" at bounding box center [225, 56] width 147 height 9
type input "66014908"
click at [248, 74] on button "Search" at bounding box center [261, 79] width 26 height 10
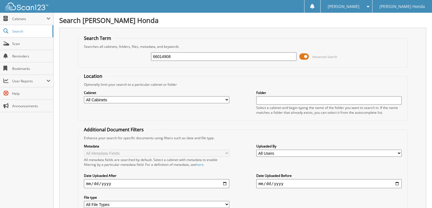
click at [308, 55] on span at bounding box center [304, 56] width 10 height 9
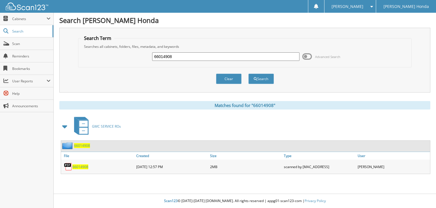
click at [213, 56] on input "66014908" at bounding box center [225, 56] width 147 height 9
type input "66014909"
click at [248, 74] on button "Search" at bounding box center [261, 79] width 26 height 10
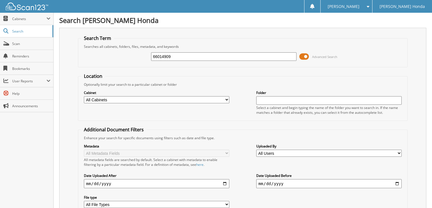
click at [305, 58] on span at bounding box center [304, 56] width 10 height 9
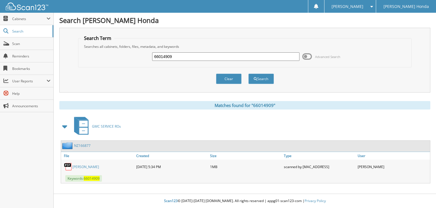
click at [233, 56] on input "66014909" at bounding box center [225, 56] width 147 height 9
type input "66014910"
click at [248, 74] on button "Search" at bounding box center [261, 79] width 26 height 10
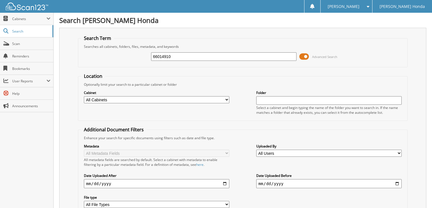
click at [304, 57] on span at bounding box center [304, 56] width 10 height 9
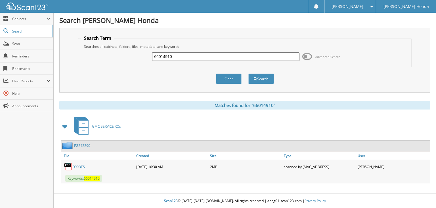
click at [191, 57] on input "66014910" at bounding box center [225, 56] width 147 height 9
type input "66014911"
click at [248, 74] on button "Search" at bounding box center [261, 79] width 26 height 10
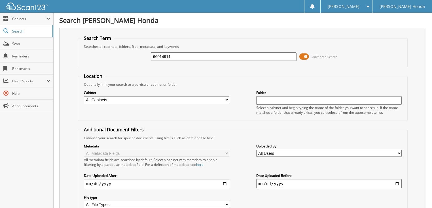
click at [303, 56] on span at bounding box center [304, 56] width 10 height 9
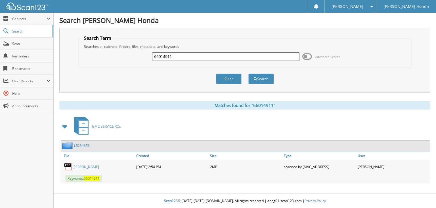
click at [220, 59] on input "66014911" at bounding box center [225, 56] width 147 height 9
type input "66014913"
click at [248, 74] on button "Search" at bounding box center [261, 79] width 26 height 10
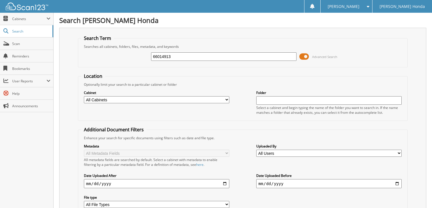
click at [306, 54] on span at bounding box center [304, 56] width 10 height 9
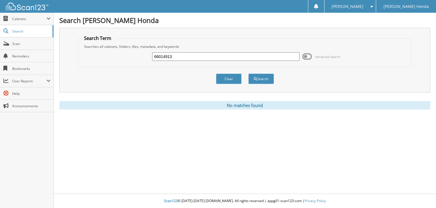
click at [195, 56] on input "66014913" at bounding box center [225, 56] width 147 height 9
type input "66014880"
click at [248, 74] on button "Search" at bounding box center [261, 79] width 26 height 10
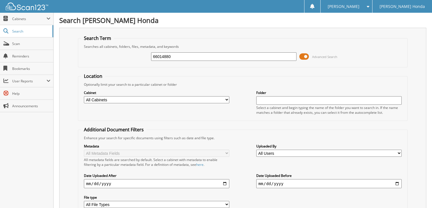
click at [301, 55] on span at bounding box center [304, 56] width 10 height 9
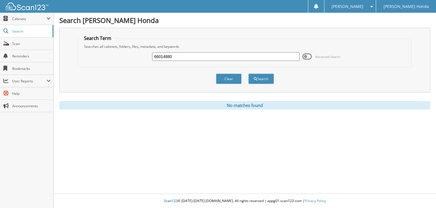
click at [229, 54] on input "66014880" at bounding box center [225, 56] width 147 height 9
click at [226, 56] on input "66014880" at bounding box center [225, 56] width 147 height 9
type input "66014914"
click at [248, 74] on button "Search" at bounding box center [261, 79] width 26 height 10
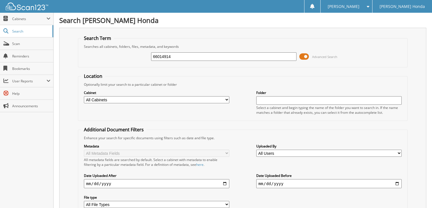
click at [305, 54] on span at bounding box center [304, 56] width 10 height 9
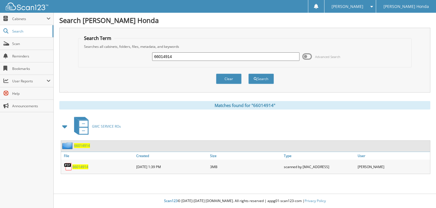
click at [219, 60] on input "66014914" at bounding box center [225, 56] width 147 height 9
type input "66014915"
click at [248, 74] on button "Search" at bounding box center [261, 79] width 26 height 10
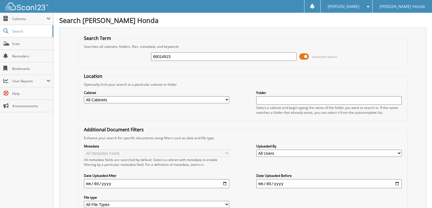
click at [308, 56] on span at bounding box center [304, 56] width 10 height 9
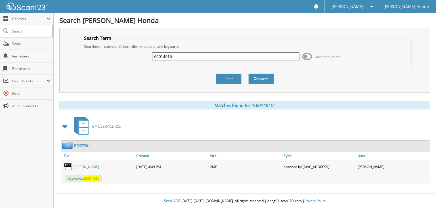
click at [244, 57] on input "66014915" at bounding box center [225, 56] width 147 height 9
type input "66014916"
click at [248, 74] on button "Search" at bounding box center [261, 79] width 26 height 10
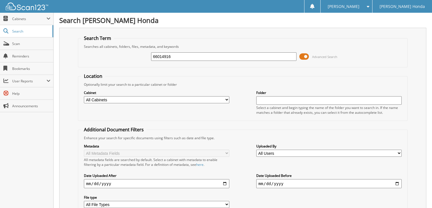
click at [301, 55] on span at bounding box center [304, 56] width 10 height 9
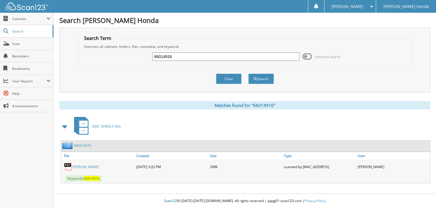
click at [255, 56] on input "66014916" at bounding box center [225, 56] width 147 height 9
type input "66014917"
click at [248, 74] on button "Search" at bounding box center [261, 79] width 26 height 10
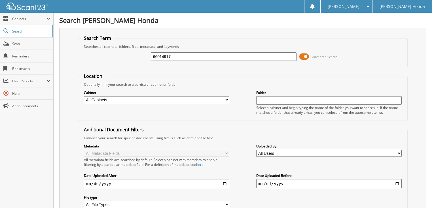
click at [303, 59] on span at bounding box center [304, 56] width 10 height 9
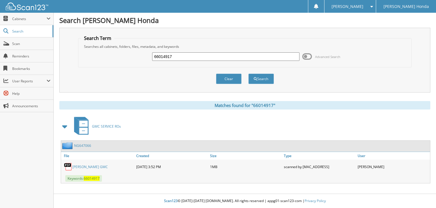
click at [255, 58] on input "66014917" at bounding box center [225, 56] width 147 height 9
type input "66014918"
click at [248, 74] on button "Search" at bounding box center [261, 79] width 26 height 10
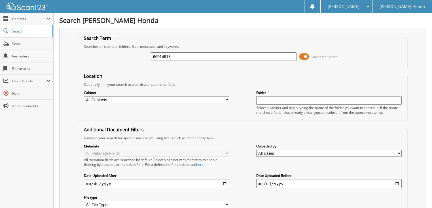
click at [305, 55] on span at bounding box center [304, 56] width 10 height 9
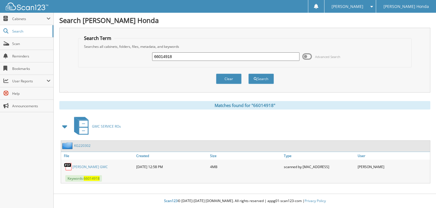
click at [225, 56] on input "66014918" at bounding box center [225, 56] width 147 height 9
type input "66014919"
click at [248, 74] on button "Search" at bounding box center [261, 79] width 26 height 10
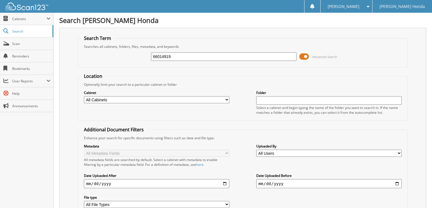
drag, startPoint x: 306, startPoint y: 55, endPoint x: 275, endPoint y: 56, distance: 30.9
click at [305, 55] on span at bounding box center [304, 56] width 10 height 9
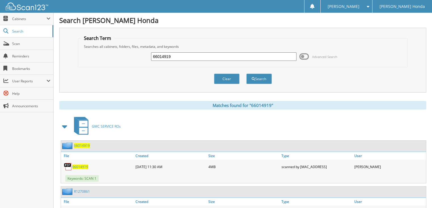
click at [234, 62] on div "66014919 Advanced Search" at bounding box center [243, 56] width 324 height 15
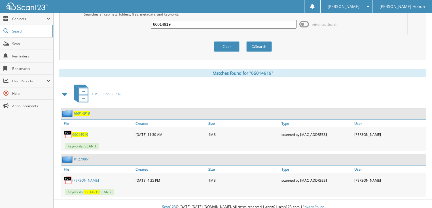
scroll to position [35, 0]
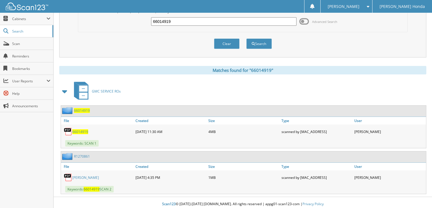
click at [195, 24] on input "66014919" at bounding box center [224, 21] width 146 height 9
type input "66014920"
click at [246, 39] on button "Search" at bounding box center [259, 44] width 26 height 10
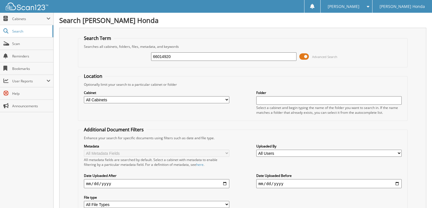
click at [303, 54] on span at bounding box center [304, 56] width 10 height 9
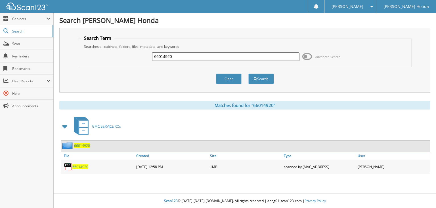
click at [227, 55] on input "66014920" at bounding box center [225, 56] width 147 height 9
type input "66014921"
click at [248, 74] on button "Search" at bounding box center [261, 79] width 26 height 10
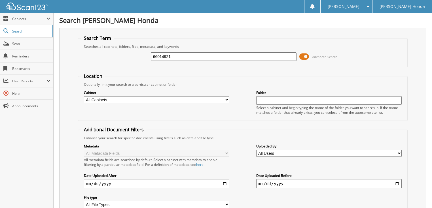
click at [306, 57] on span at bounding box center [304, 56] width 10 height 9
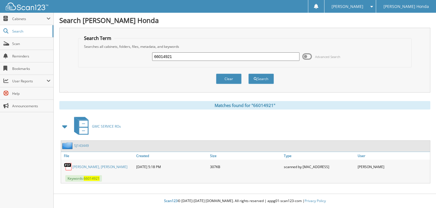
click at [239, 58] on input "66014921" at bounding box center [225, 56] width 147 height 9
type input "66014922"
click at [248, 74] on button "Search" at bounding box center [261, 79] width 26 height 10
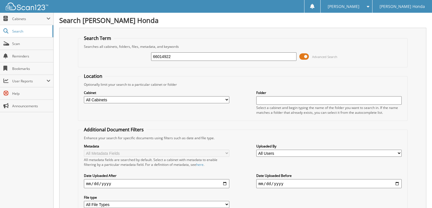
click at [303, 57] on span at bounding box center [304, 56] width 10 height 9
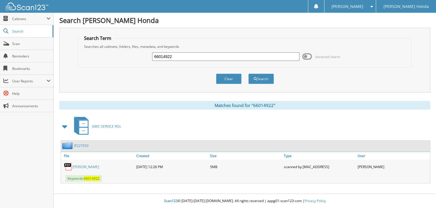
click at [236, 56] on input "66014922" at bounding box center [225, 56] width 147 height 9
type input "66014923"
click at [248, 74] on button "Search" at bounding box center [261, 79] width 26 height 10
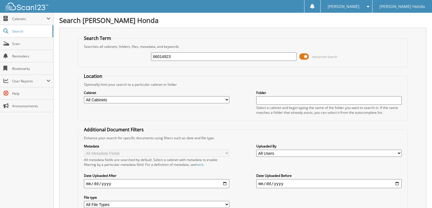
click at [303, 56] on span at bounding box center [304, 56] width 10 height 9
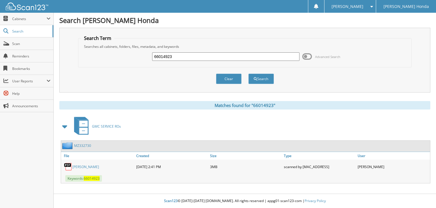
click at [234, 55] on input "66014923" at bounding box center [225, 56] width 147 height 9
type input "66014924"
click at [248, 74] on button "Search" at bounding box center [261, 79] width 26 height 10
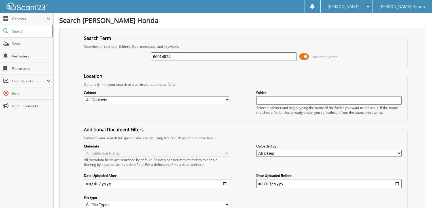
click at [303, 56] on span at bounding box center [304, 56] width 10 height 9
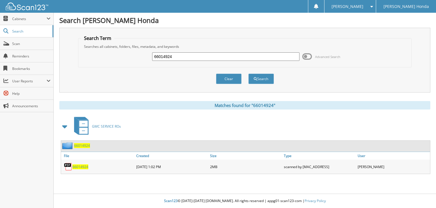
click at [224, 56] on input "66014924" at bounding box center [225, 56] width 147 height 9
type input "66014925"
click at [248, 74] on button "Search" at bounding box center [261, 79] width 26 height 10
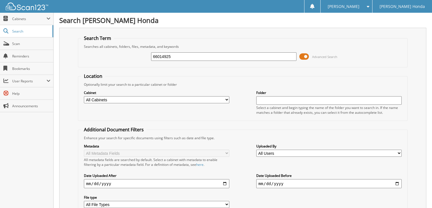
click at [303, 57] on span at bounding box center [304, 56] width 10 height 9
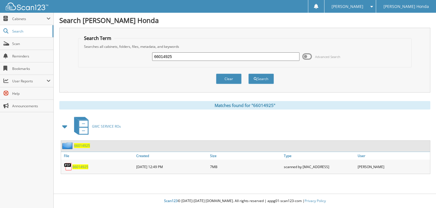
click at [244, 57] on input "66014925" at bounding box center [225, 56] width 147 height 9
type input "66014926"
click at [248, 74] on button "Search" at bounding box center [261, 79] width 26 height 10
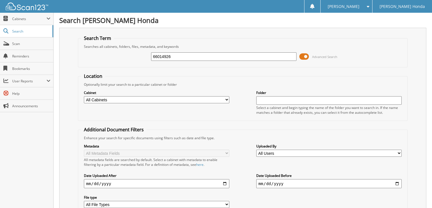
click at [302, 55] on span at bounding box center [304, 56] width 10 height 9
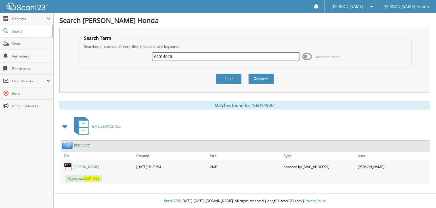
click at [250, 56] on input "66014926" at bounding box center [225, 56] width 147 height 9
type input "66014927"
click at [248, 74] on button "Search" at bounding box center [261, 79] width 26 height 10
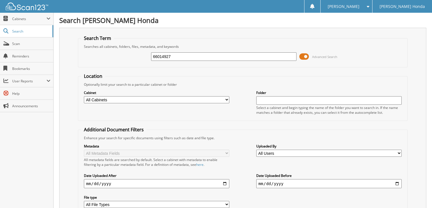
click at [310, 56] on span "Advanced Search" at bounding box center [318, 56] width 38 height 9
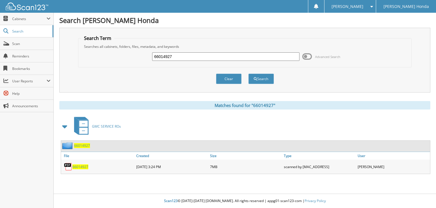
click at [219, 59] on input "66014927" at bounding box center [225, 56] width 147 height 9
type input "66014928"
click at [248, 74] on button "Search" at bounding box center [261, 79] width 26 height 10
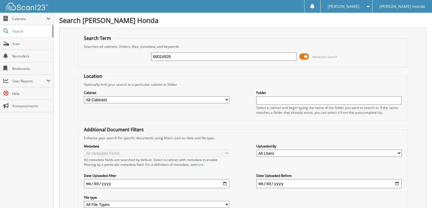
click at [309, 58] on span at bounding box center [304, 56] width 10 height 9
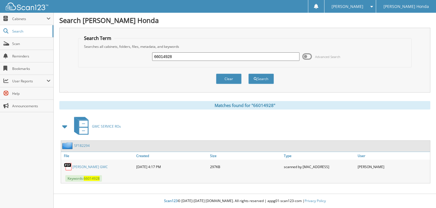
click at [307, 58] on span at bounding box center [307, 56] width 10 height 9
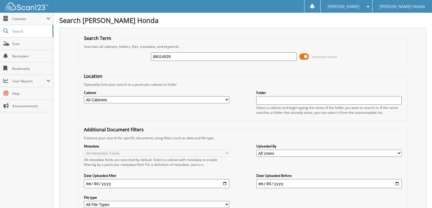
click at [221, 57] on input "66014928" at bounding box center [224, 56] width 146 height 9
click at [305, 54] on span at bounding box center [304, 56] width 10 height 9
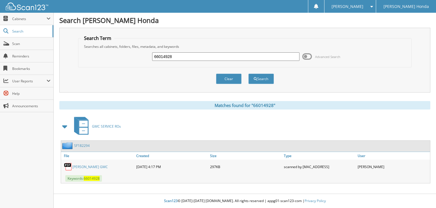
click at [240, 59] on input "66014928" at bounding box center [225, 56] width 147 height 9
click at [220, 53] on input "66014928" at bounding box center [225, 56] width 147 height 9
type input "66014929"
click at [248, 74] on button "Search" at bounding box center [261, 79] width 26 height 10
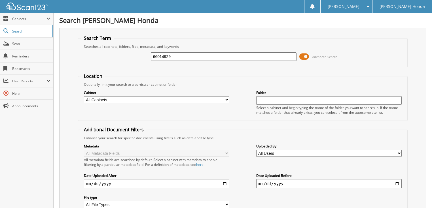
click at [307, 56] on span at bounding box center [304, 56] width 10 height 9
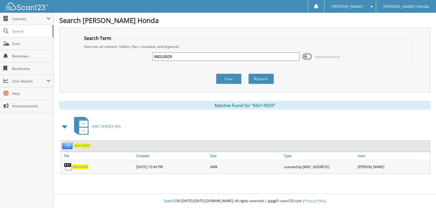
click at [210, 56] on input "66014929" at bounding box center [225, 56] width 147 height 9
type input "66014930"
click at [248, 74] on button "Search" at bounding box center [261, 79] width 26 height 10
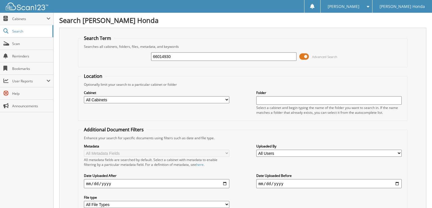
click at [308, 56] on span at bounding box center [304, 56] width 10 height 9
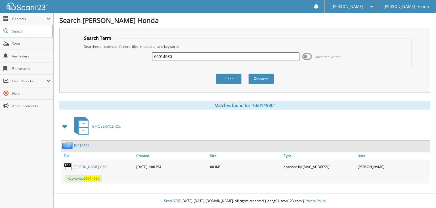
click at [183, 54] on input "66014930" at bounding box center [225, 56] width 147 height 9
type input "66014931"
click at [248, 74] on button "Search" at bounding box center [261, 79] width 26 height 10
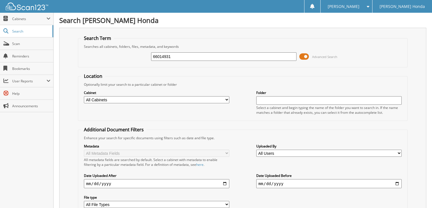
click at [302, 57] on span at bounding box center [304, 56] width 10 height 9
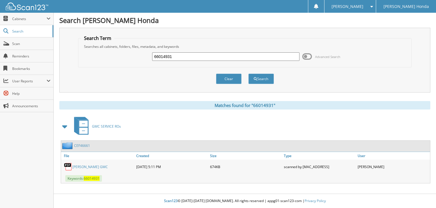
click at [252, 57] on input "66014931" at bounding box center [225, 56] width 147 height 9
type input "66014932"
click at [248, 74] on button "Search" at bounding box center [261, 79] width 26 height 10
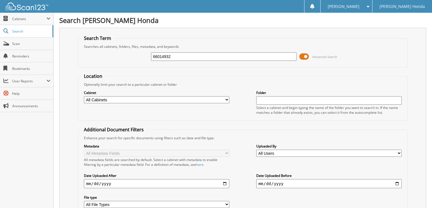
click at [308, 57] on span at bounding box center [304, 56] width 10 height 9
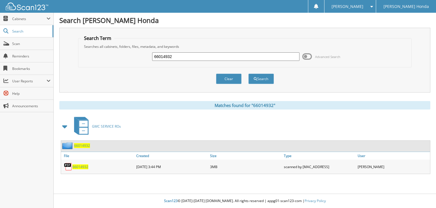
click at [232, 58] on input "66014932" at bounding box center [225, 56] width 147 height 9
type input "66014933"
click at [248, 74] on button "Search" at bounding box center [261, 79] width 26 height 10
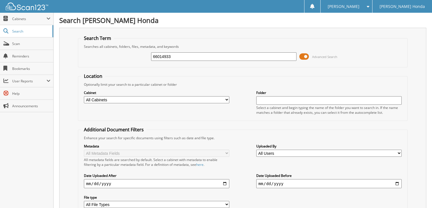
click at [302, 58] on span at bounding box center [304, 56] width 10 height 9
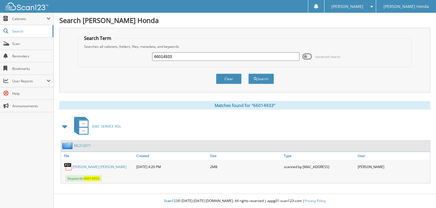
click at [230, 59] on input "66014933" at bounding box center [225, 56] width 147 height 9
type input "66014934"
click at [248, 74] on button "Search" at bounding box center [261, 79] width 26 height 10
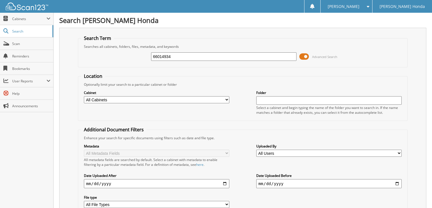
click at [307, 57] on span at bounding box center [304, 56] width 10 height 9
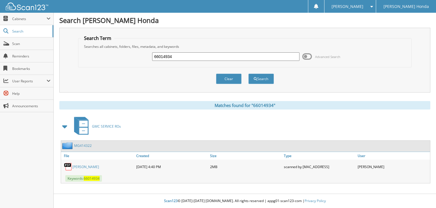
click at [237, 58] on input "66014934" at bounding box center [225, 56] width 147 height 9
type input "66014935"
click at [248, 74] on button "Search" at bounding box center [261, 79] width 26 height 10
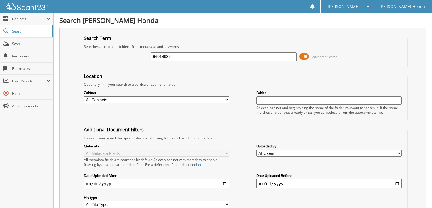
click at [305, 55] on span at bounding box center [304, 56] width 10 height 9
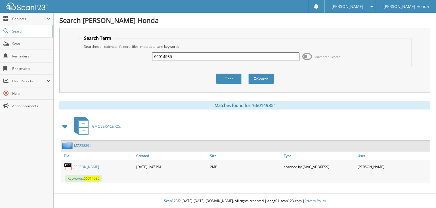
click at [223, 55] on input "66014935" at bounding box center [225, 56] width 147 height 9
type input "66014936"
click at [248, 74] on button "Search" at bounding box center [261, 79] width 26 height 10
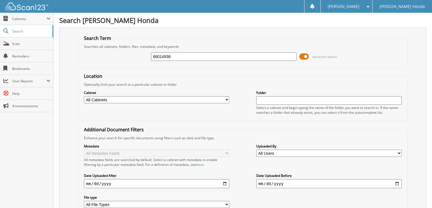
click at [301, 57] on span at bounding box center [304, 56] width 10 height 9
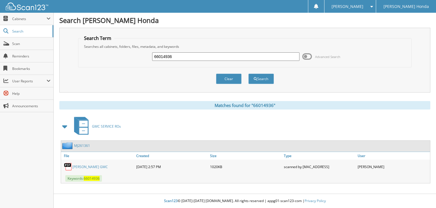
click at [265, 57] on input "66014936" at bounding box center [225, 56] width 147 height 9
type input "66014937"
click at [248, 74] on button "Search" at bounding box center [261, 79] width 26 height 10
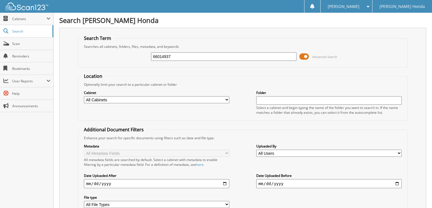
click at [306, 56] on span at bounding box center [304, 56] width 10 height 9
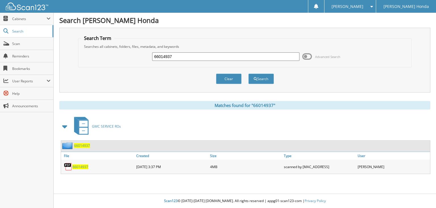
click at [229, 56] on input "66014937" at bounding box center [225, 56] width 147 height 9
type input "66014938"
click at [248, 74] on button "Search" at bounding box center [261, 79] width 26 height 10
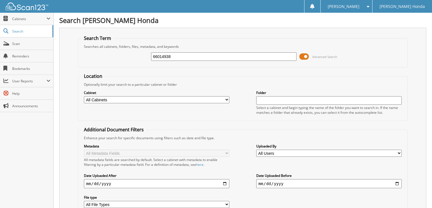
click at [303, 56] on span at bounding box center [304, 56] width 10 height 9
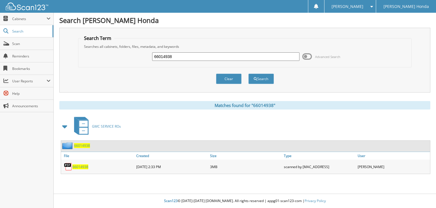
click at [231, 58] on input "66014938" at bounding box center [225, 56] width 147 height 9
type input "66014939"
click at [248, 74] on button "Search" at bounding box center [261, 79] width 26 height 10
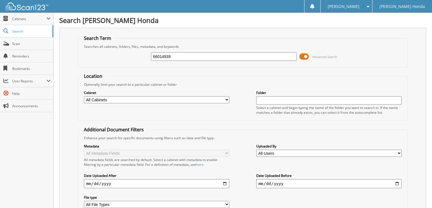
click at [305, 57] on span at bounding box center [304, 56] width 10 height 9
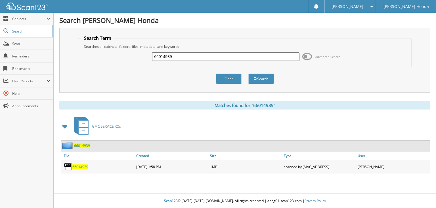
click at [206, 58] on input "66014939" at bounding box center [225, 56] width 147 height 9
type input "66014940"
click at [248, 74] on button "Search" at bounding box center [261, 79] width 26 height 10
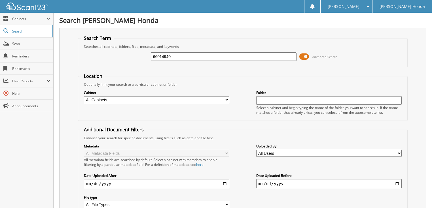
click at [305, 57] on span at bounding box center [304, 56] width 10 height 9
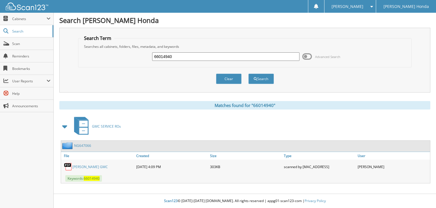
click at [225, 57] on input "66014940" at bounding box center [225, 56] width 147 height 9
type input "66014941"
click at [248, 74] on button "Search" at bounding box center [261, 79] width 26 height 10
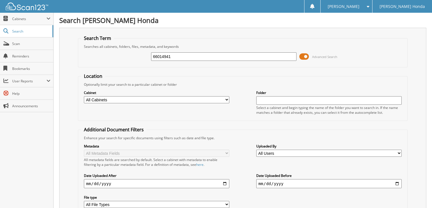
click at [308, 56] on span at bounding box center [304, 56] width 10 height 9
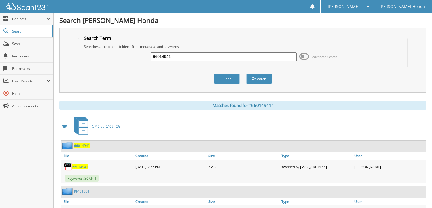
click at [254, 56] on input "66014941" at bounding box center [224, 56] width 146 height 9
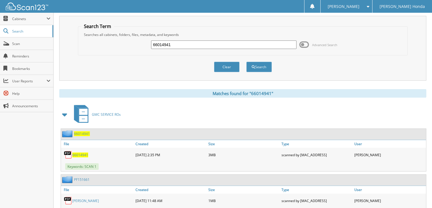
scroll to position [35, 0]
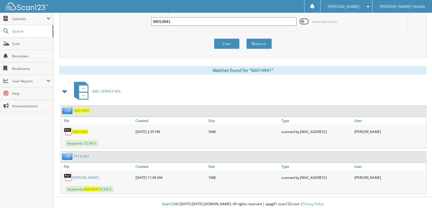
click at [176, 21] on input "66014941" at bounding box center [224, 21] width 146 height 9
type input "66014942"
click at [246, 39] on button "Search" at bounding box center [259, 44] width 26 height 10
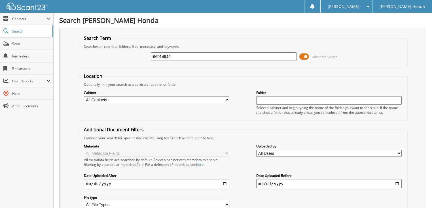
click at [305, 55] on span at bounding box center [304, 56] width 10 height 9
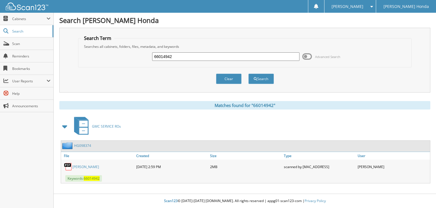
click at [199, 54] on input "66014942" at bounding box center [225, 56] width 147 height 9
click at [189, 58] on input "66014942" at bounding box center [225, 56] width 147 height 9
type input "66014942"
click at [248, 74] on button "Search" at bounding box center [261, 79] width 26 height 10
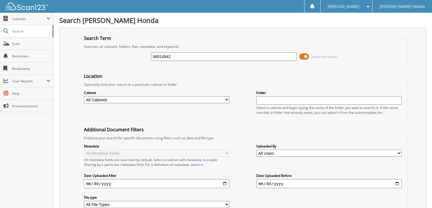
click at [305, 56] on span at bounding box center [304, 56] width 10 height 9
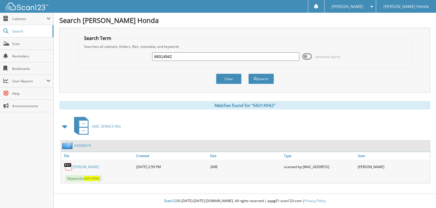
click at [237, 57] on input "66014942" at bounding box center [225, 56] width 147 height 9
type input "66014943"
click at [248, 74] on button "Search" at bounding box center [261, 79] width 26 height 10
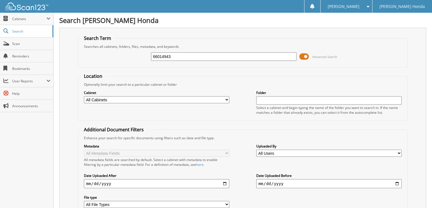
click at [300, 57] on span at bounding box center [304, 56] width 10 height 9
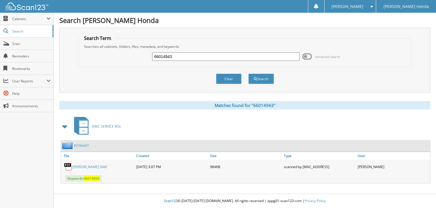
click at [236, 59] on input "66014943" at bounding box center [225, 56] width 147 height 9
type input "66014944"
click at [248, 74] on button "Search" at bounding box center [261, 79] width 26 height 10
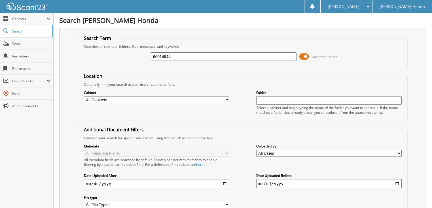
click at [301, 54] on span at bounding box center [304, 56] width 10 height 9
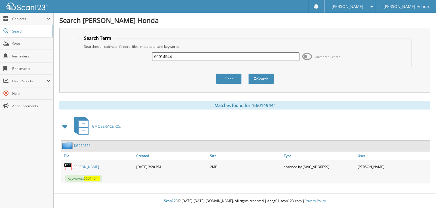
click at [248, 59] on input "66014944" at bounding box center [225, 56] width 147 height 9
type input "66014945"
click at [248, 74] on button "Search" at bounding box center [261, 79] width 26 height 10
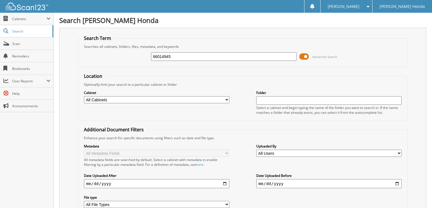
click at [306, 56] on span at bounding box center [304, 56] width 10 height 9
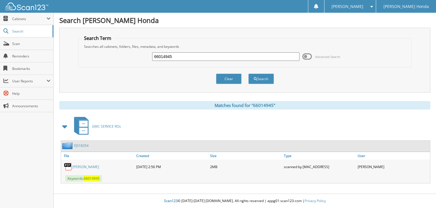
click at [216, 58] on input "66014945" at bounding box center [225, 56] width 147 height 9
type input "66014946"
click at [248, 74] on button "Search" at bounding box center [261, 79] width 26 height 10
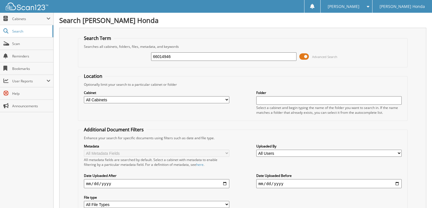
click at [305, 54] on span at bounding box center [304, 56] width 10 height 9
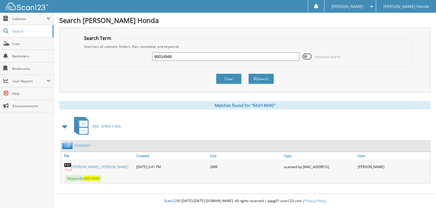
click at [212, 55] on input "66014946" at bounding box center [225, 56] width 147 height 9
click at [86, 147] on div "31266543" at bounding box center [75, 145] width 29 height 7
click at [87, 145] on link "31266543" at bounding box center [82, 146] width 16 height 5
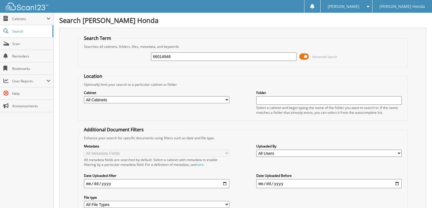
click at [300, 54] on span at bounding box center [304, 56] width 10 height 9
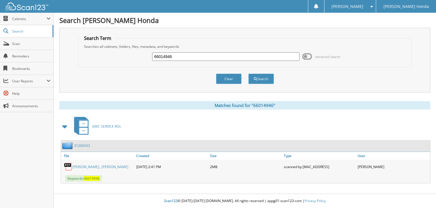
click at [242, 58] on input "66014946" at bounding box center [225, 56] width 147 height 9
click at [194, 58] on input "66014946" at bounding box center [225, 56] width 147 height 9
type input "66014947"
click at [248, 74] on button "Search" at bounding box center [261, 79] width 26 height 10
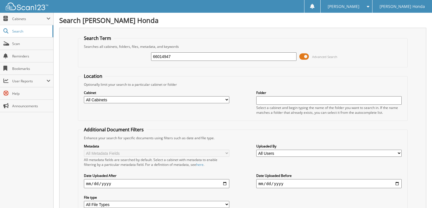
click at [301, 58] on span at bounding box center [304, 56] width 10 height 9
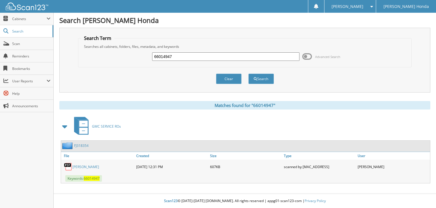
click at [191, 56] on input "66014947" at bounding box center [225, 56] width 147 height 9
type input "66014948"
click at [248, 74] on button "Search" at bounding box center [261, 79] width 26 height 10
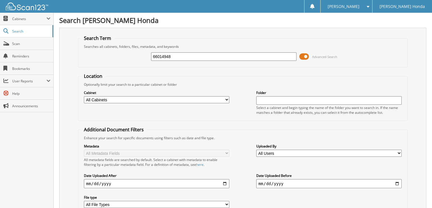
click at [303, 56] on span at bounding box center [304, 56] width 10 height 9
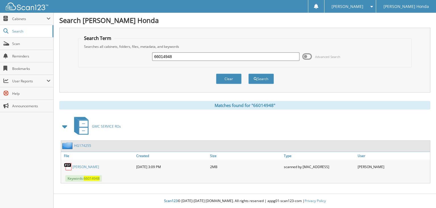
click at [201, 52] on input "66014948" at bounding box center [225, 56] width 147 height 9
type input "66014949"
click at [248, 74] on button "Search" at bounding box center [261, 79] width 26 height 10
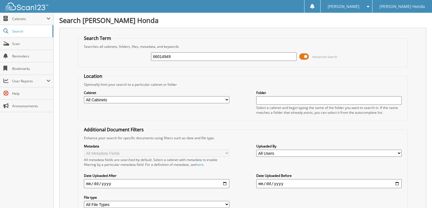
click at [307, 54] on span at bounding box center [304, 56] width 10 height 9
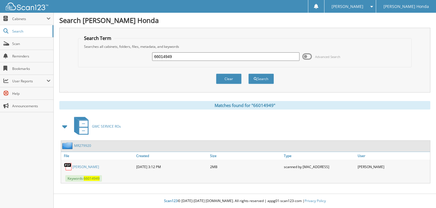
click at [181, 56] on input "66014949" at bounding box center [225, 56] width 147 height 9
type input "66014950"
click at [248, 74] on button "Search" at bounding box center [261, 79] width 26 height 10
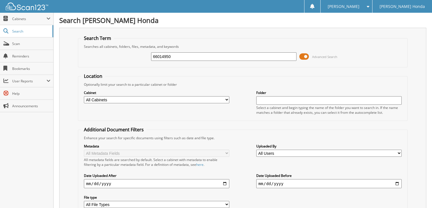
click at [302, 56] on span at bounding box center [304, 56] width 10 height 9
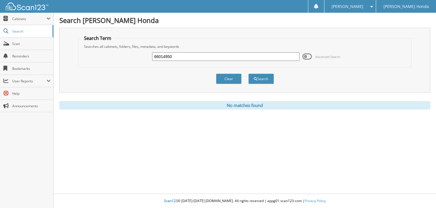
click at [207, 57] on input "66014950" at bounding box center [225, 56] width 147 height 9
click at [229, 57] on input "66014950" at bounding box center [225, 56] width 147 height 9
type input "66014951"
click at [248, 74] on button "Search" at bounding box center [261, 79] width 26 height 10
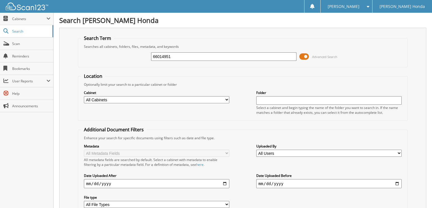
click at [305, 56] on span at bounding box center [304, 56] width 10 height 9
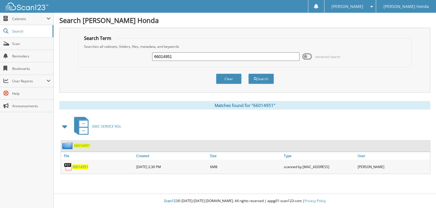
click at [209, 56] on input "66014951" at bounding box center [225, 56] width 147 height 9
type input "66014952"
click at [248, 74] on button "Search" at bounding box center [261, 79] width 26 height 10
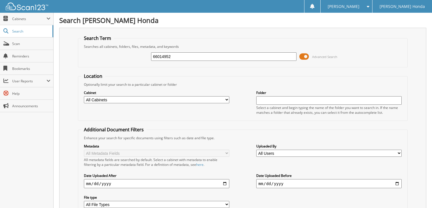
click at [303, 56] on span at bounding box center [304, 56] width 10 height 9
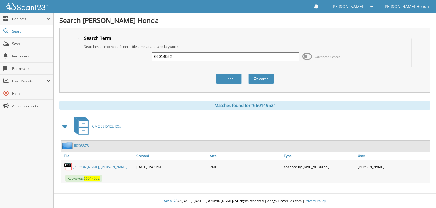
click at [229, 53] on input "66014952" at bounding box center [225, 56] width 147 height 9
type input "66014953"
click at [248, 74] on button "Search" at bounding box center [261, 79] width 26 height 10
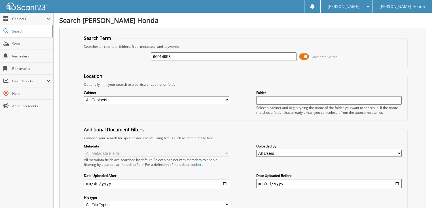
click at [303, 56] on span at bounding box center [304, 56] width 10 height 9
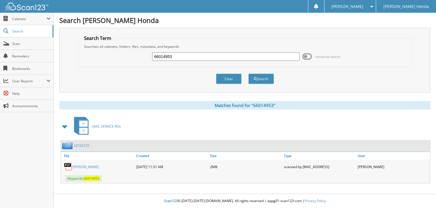
click at [212, 57] on input "66014953" at bounding box center [225, 56] width 147 height 9
type input "66014954"
click at [248, 74] on button "Search" at bounding box center [261, 79] width 26 height 10
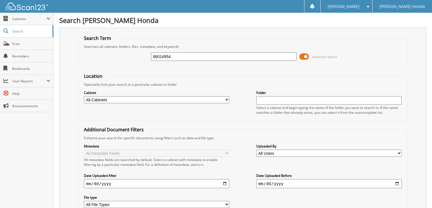
click at [304, 56] on span at bounding box center [304, 56] width 10 height 9
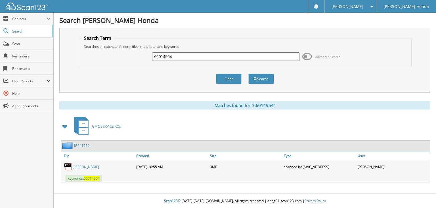
click at [194, 57] on input "66014954" at bounding box center [225, 56] width 147 height 9
type input "66014955"
click at [248, 74] on button "Search" at bounding box center [261, 79] width 26 height 10
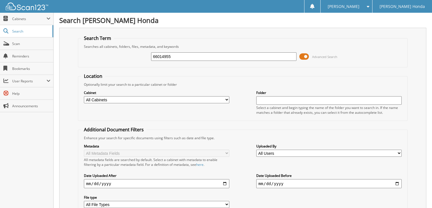
click at [302, 52] on span at bounding box center [304, 56] width 10 height 9
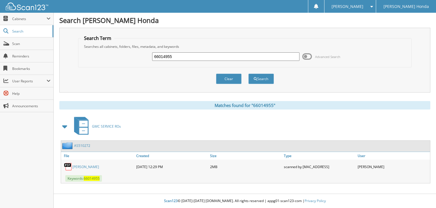
click at [202, 56] on input "66014955" at bounding box center [225, 56] width 147 height 9
type input "66014956"
click at [248, 74] on button "Search" at bounding box center [261, 79] width 26 height 10
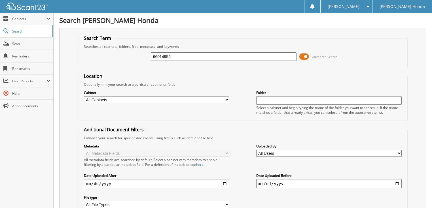
click at [307, 57] on span at bounding box center [304, 56] width 10 height 9
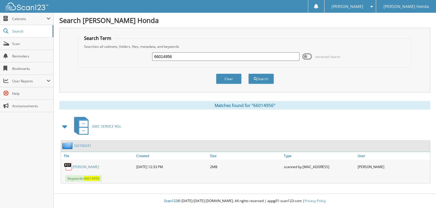
click at [192, 58] on input "66014956" at bounding box center [225, 56] width 147 height 9
type input "66014957"
click at [248, 74] on button "Search" at bounding box center [261, 79] width 26 height 10
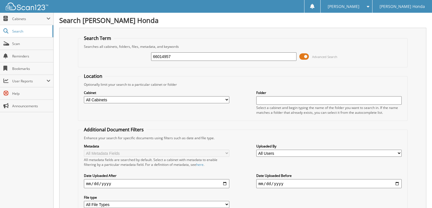
click at [301, 54] on span at bounding box center [304, 56] width 10 height 9
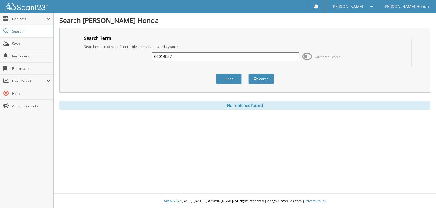
click at [197, 56] on input "66014957" at bounding box center [225, 56] width 147 height 9
type input "66014958"
click at [248, 74] on button "Search" at bounding box center [261, 79] width 26 height 10
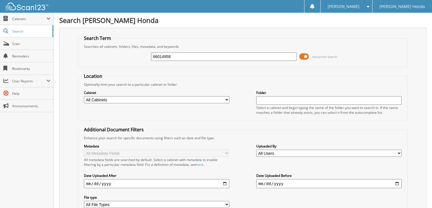
click at [301, 54] on span at bounding box center [304, 56] width 10 height 9
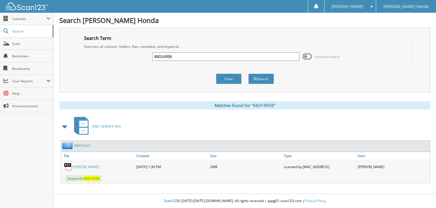
click at [243, 50] on div "66014958 Advanced Search" at bounding box center [244, 56] width 327 height 15
click at [239, 55] on input "66014958" at bounding box center [225, 56] width 147 height 9
type input "66014959"
click at [248, 74] on button "Search" at bounding box center [261, 79] width 26 height 10
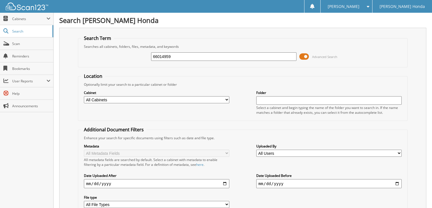
click at [203, 57] on input "66014959" at bounding box center [224, 56] width 146 height 9
click at [302, 53] on span at bounding box center [304, 56] width 10 height 9
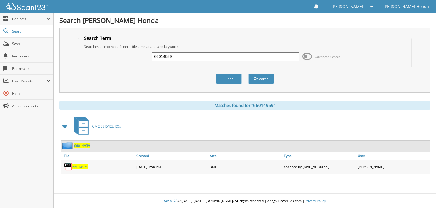
click at [224, 54] on input "66014959" at bounding box center [225, 56] width 147 height 9
type input "66014960"
click at [248, 74] on button "Search" at bounding box center [261, 79] width 26 height 10
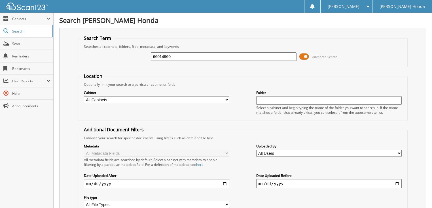
click at [306, 53] on span at bounding box center [304, 56] width 10 height 9
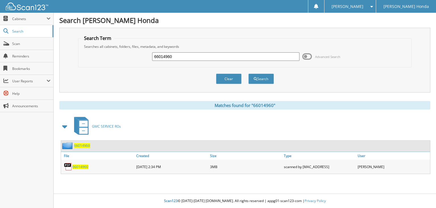
click at [222, 58] on input "66014960" at bounding box center [225, 56] width 147 height 9
type input "66014961"
click at [248, 74] on button "Search" at bounding box center [261, 79] width 26 height 10
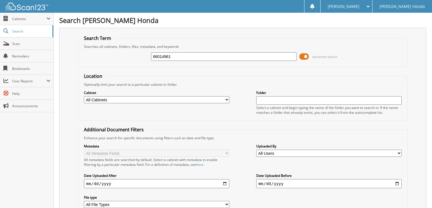
click at [299, 55] on div "66014961 Advanced Search" at bounding box center [243, 56] width 324 height 15
click at [307, 56] on span at bounding box center [304, 56] width 10 height 9
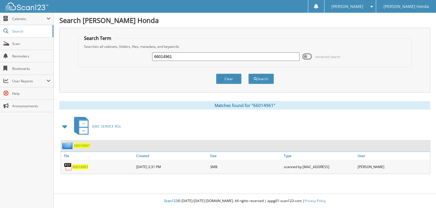
click at [207, 56] on input "66014961" at bounding box center [225, 56] width 147 height 9
type input "66014962"
click at [248, 74] on button "Search" at bounding box center [261, 79] width 26 height 10
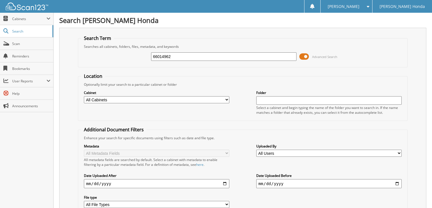
click at [303, 56] on span at bounding box center [304, 56] width 10 height 9
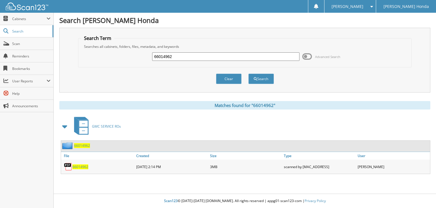
click at [200, 53] on input "66014962" at bounding box center [225, 56] width 147 height 9
type input "66014963"
click at [248, 74] on button "Search" at bounding box center [261, 79] width 26 height 10
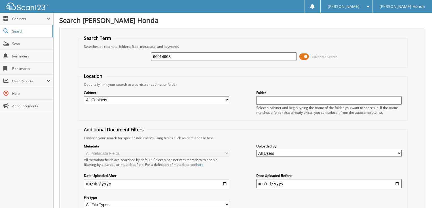
click at [306, 57] on span at bounding box center [304, 56] width 10 height 9
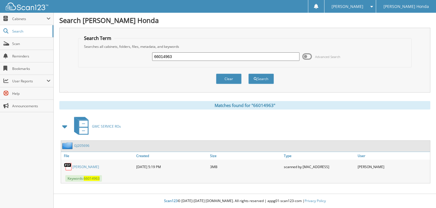
click at [256, 56] on input "66014963" at bounding box center [225, 56] width 147 height 9
type input "66014964"
click at [248, 74] on button "Search" at bounding box center [261, 79] width 26 height 10
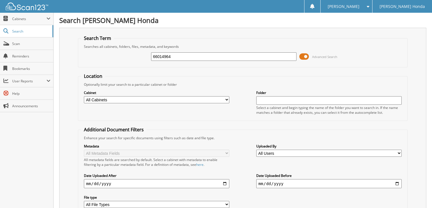
click at [305, 55] on span at bounding box center [304, 56] width 10 height 9
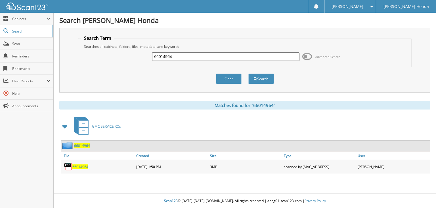
click at [197, 53] on input "66014964" at bounding box center [225, 56] width 147 height 9
type input "66014965"
click at [248, 74] on button "Search" at bounding box center [261, 79] width 26 height 10
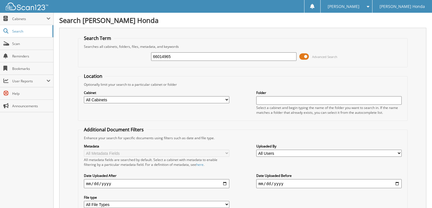
click at [303, 54] on span at bounding box center [304, 56] width 10 height 9
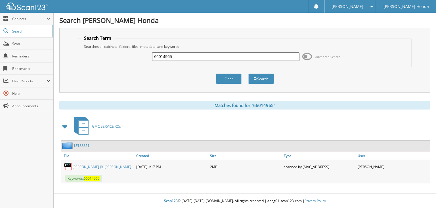
click at [229, 58] on input "66014965" at bounding box center [225, 56] width 147 height 9
type input "66014966"
click at [248, 74] on button "Search" at bounding box center [261, 79] width 26 height 10
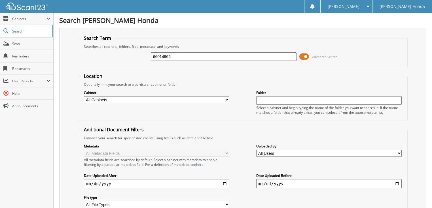
click at [307, 56] on span at bounding box center [304, 56] width 10 height 9
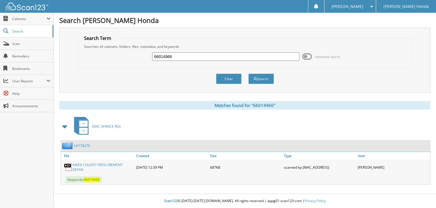
click at [230, 56] on input "66014966" at bounding box center [225, 56] width 147 height 9
type input "66014967"
click at [248, 74] on button "Search" at bounding box center [261, 79] width 26 height 10
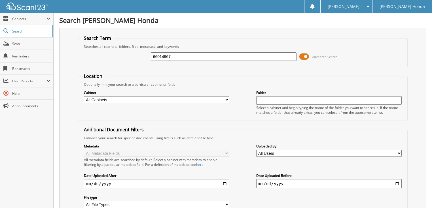
click at [302, 54] on span at bounding box center [304, 56] width 10 height 9
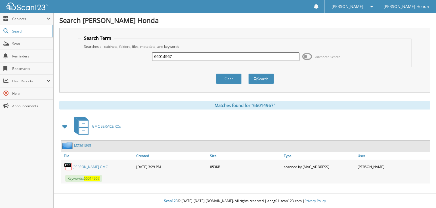
click at [228, 54] on input "66014967" at bounding box center [225, 56] width 147 height 9
type input "66014968"
click at [248, 74] on button "Search" at bounding box center [261, 79] width 26 height 10
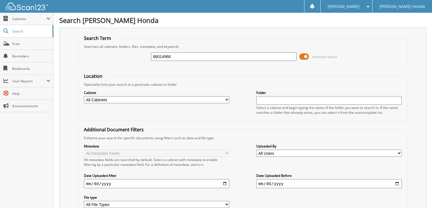
click at [302, 58] on span at bounding box center [304, 56] width 10 height 9
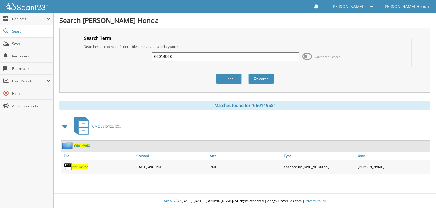
click at [223, 57] on input "66014968" at bounding box center [225, 56] width 147 height 9
type input "66014969"
click at [248, 74] on button "Search" at bounding box center [261, 79] width 26 height 10
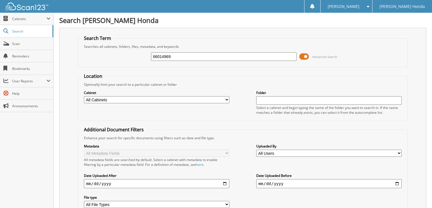
click at [305, 57] on span at bounding box center [304, 56] width 10 height 9
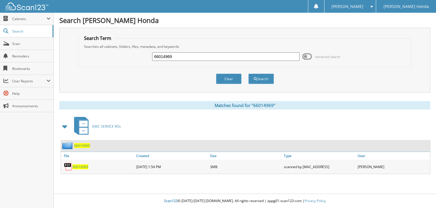
click at [213, 57] on input "66014969" at bounding box center [225, 56] width 147 height 9
type input "66014970"
click at [248, 74] on button "Search" at bounding box center [261, 79] width 26 height 10
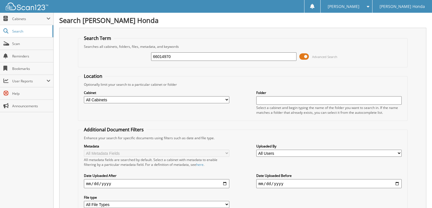
click at [305, 57] on span at bounding box center [304, 56] width 10 height 9
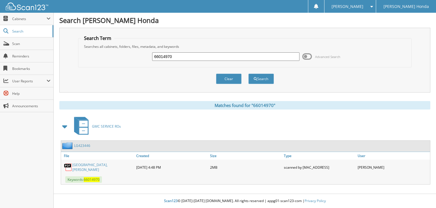
click at [182, 57] on input "66014970" at bounding box center [225, 56] width 147 height 9
type input "66014971"
click at [248, 74] on button "Search" at bounding box center [261, 79] width 26 height 10
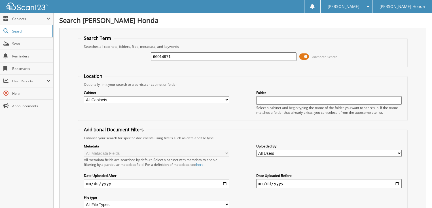
click at [302, 56] on span at bounding box center [304, 56] width 10 height 9
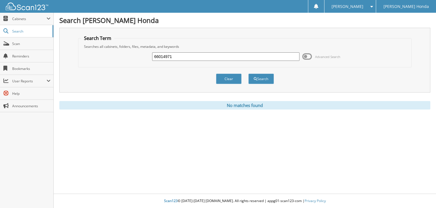
click at [201, 58] on input "66014971" at bounding box center [225, 56] width 147 height 9
type input "66014972"
click at [248, 74] on button "Search" at bounding box center [261, 79] width 26 height 10
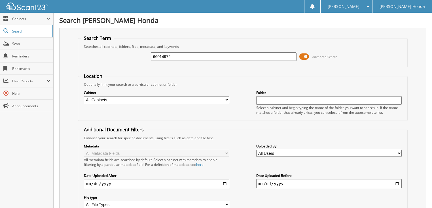
click at [311, 57] on span "Advanced Search" at bounding box center [318, 56] width 38 height 9
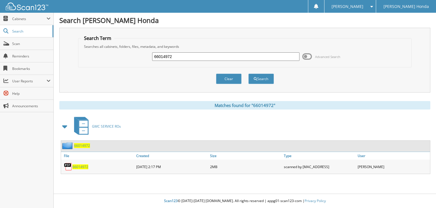
click at [235, 59] on input "66014972" at bounding box center [225, 56] width 147 height 9
type input "66014973"
click at [248, 74] on button "Search" at bounding box center [261, 79] width 26 height 10
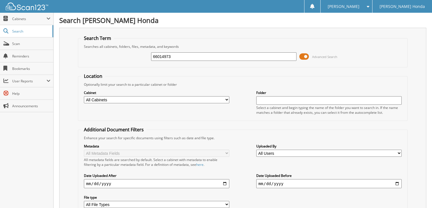
click at [303, 54] on span at bounding box center [304, 56] width 10 height 9
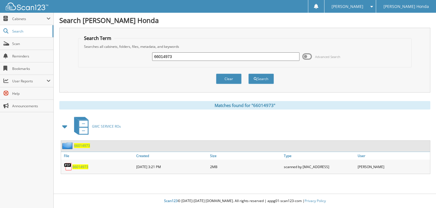
click at [216, 55] on input "66014973" at bounding box center [225, 56] width 147 height 9
type input "66014974"
click at [248, 74] on button "Search" at bounding box center [261, 79] width 26 height 10
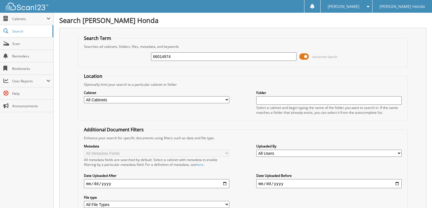
click at [306, 56] on span at bounding box center [304, 56] width 10 height 9
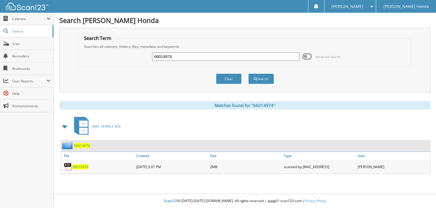
click at [233, 55] on input "66014974" at bounding box center [225, 56] width 147 height 9
type input "66014975"
click at [248, 74] on button "Search" at bounding box center [261, 79] width 26 height 10
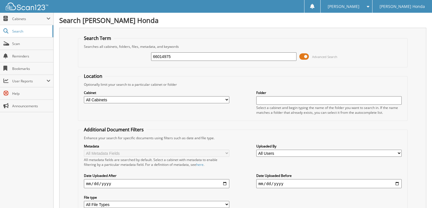
click at [304, 57] on span at bounding box center [304, 56] width 10 height 9
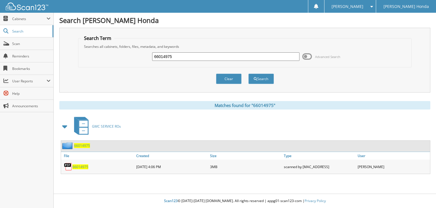
click at [213, 59] on input "66014975" at bounding box center [225, 56] width 147 height 9
type input "66014976"
click at [248, 74] on button "Search" at bounding box center [261, 79] width 26 height 10
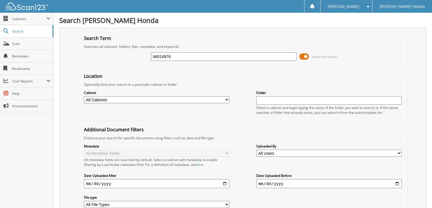
click at [309, 58] on span "Advanced Search" at bounding box center [318, 56] width 38 height 9
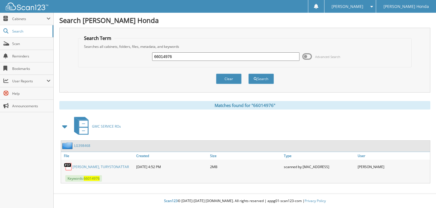
click at [235, 57] on input "66014976" at bounding box center [225, 56] width 147 height 9
click at [108, 166] on link "[PERSON_NAME], TURYSTONATTAR" at bounding box center [100, 167] width 56 height 5
click at [305, 56] on span at bounding box center [307, 56] width 10 height 9
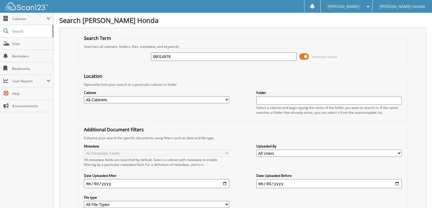
click at [307, 56] on span at bounding box center [304, 56] width 10 height 9
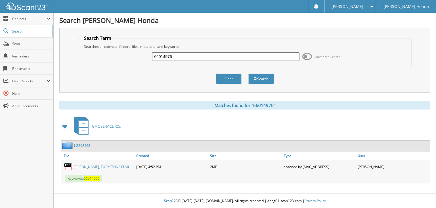
click at [218, 58] on input "66014976" at bounding box center [225, 56] width 147 height 9
type input "66014977"
click at [248, 74] on button "Search" at bounding box center [261, 79] width 26 height 10
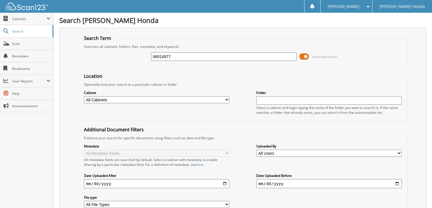
click at [305, 56] on span at bounding box center [304, 56] width 10 height 9
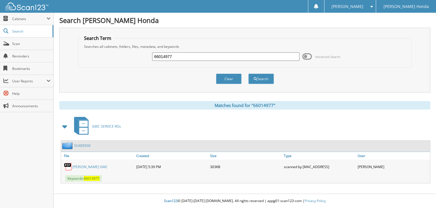
click at [227, 59] on input "66014977" at bounding box center [225, 56] width 147 height 9
type input "66014978"
click at [248, 74] on button "Search" at bounding box center [261, 79] width 26 height 10
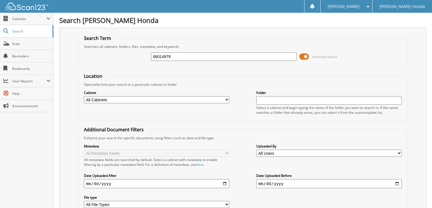
click at [306, 58] on span at bounding box center [304, 56] width 10 height 9
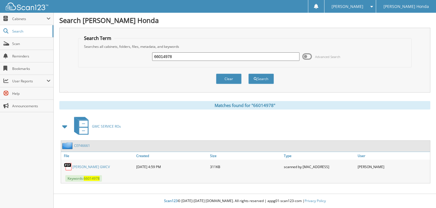
click at [213, 57] on input "66014978" at bounding box center [225, 56] width 147 height 9
type input "66014979"
click at [248, 74] on button "Search" at bounding box center [261, 79] width 26 height 10
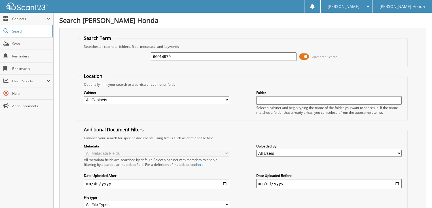
click at [301, 55] on span at bounding box center [304, 56] width 10 height 9
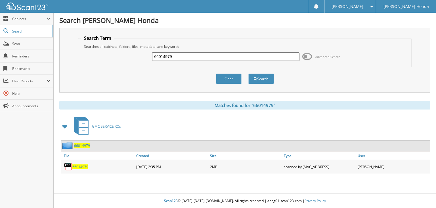
click at [218, 56] on input "66014979" at bounding box center [225, 56] width 147 height 9
type input "66014980"
click at [248, 74] on button "Search" at bounding box center [261, 79] width 26 height 10
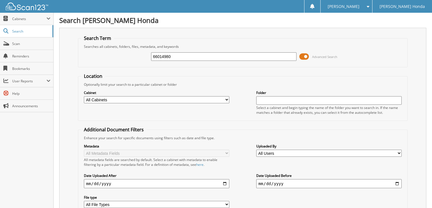
click at [303, 55] on span at bounding box center [304, 56] width 10 height 9
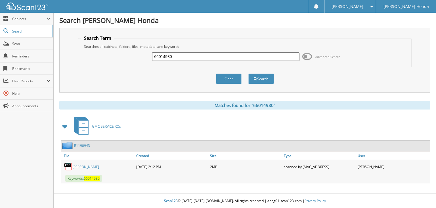
click at [205, 58] on input "66014980" at bounding box center [225, 56] width 147 height 9
type input "66014981"
click at [248, 74] on button "Search" at bounding box center [261, 79] width 26 height 10
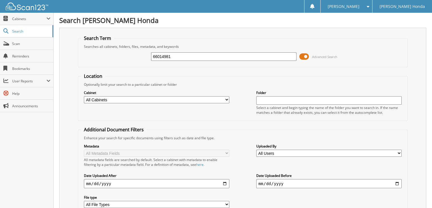
click at [303, 55] on span at bounding box center [304, 56] width 10 height 9
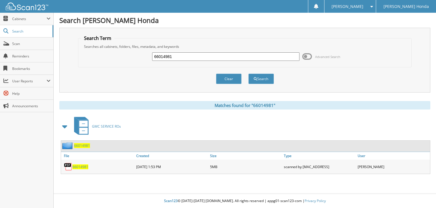
click at [221, 57] on input "66014981" at bounding box center [225, 56] width 147 height 9
type input "66014982"
click at [248, 74] on button "Search" at bounding box center [261, 79] width 26 height 10
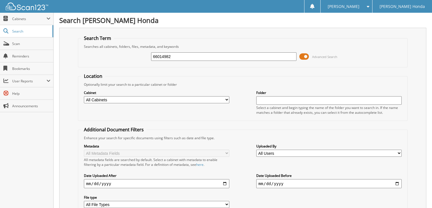
click at [304, 56] on span at bounding box center [304, 56] width 10 height 9
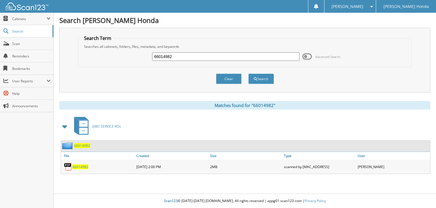
click at [212, 54] on input "66014982" at bounding box center [225, 56] width 147 height 9
click at [210, 57] on input "66014982" at bounding box center [225, 56] width 147 height 9
type input "66014983"
click at [248, 74] on button "Search" at bounding box center [261, 79] width 26 height 10
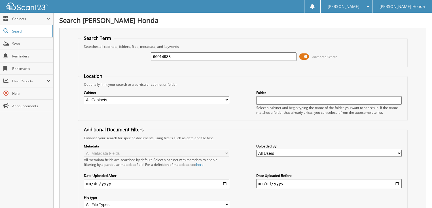
click at [303, 56] on span at bounding box center [304, 56] width 10 height 9
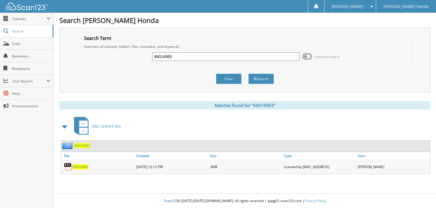
click at [224, 56] on input "66014983" at bounding box center [225, 56] width 147 height 9
type input "66014984"
click at [248, 74] on button "Search" at bounding box center [261, 79] width 26 height 10
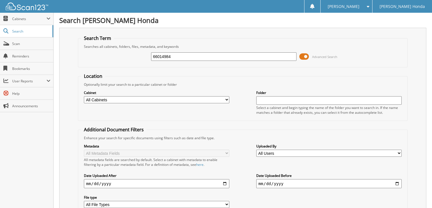
click at [304, 56] on span at bounding box center [304, 56] width 10 height 9
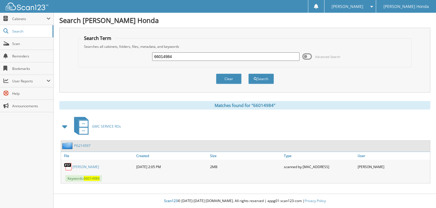
click at [226, 54] on input "66014984" at bounding box center [225, 56] width 147 height 9
type input "66014985"
click at [248, 74] on button "Search" at bounding box center [261, 79] width 26 height 10
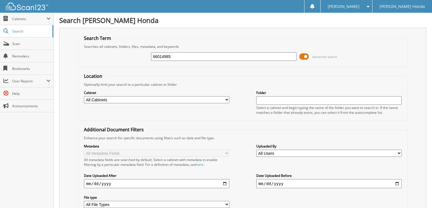
click at [304, 55] on span at bounding box center [304, 56] width 10 height 9
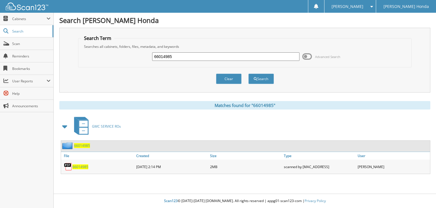
click at [220, 56] on input "66014985" at bounding box center [225, 56] width 147 height 9
type input "66014986"
click at [248, 74] on button "Search" at bounding box center [261, 79] width 26 height 10
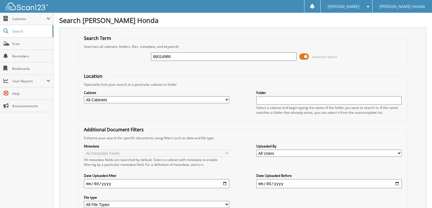
click at [217, 54] on input "66014986" at bounding box center [224, 56] width 146 height 9
click at [188, 56] on input "66014983" at bounding box center [224, 56] width 146 height 9
type input "66014986"
click at [303, 55] on span at bounding box center [304, 56] width 10 height 9
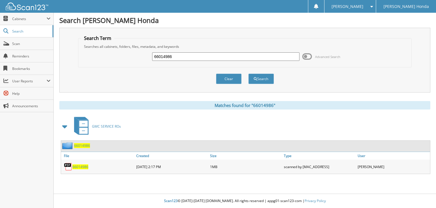
click at [188, 57] on input "66014986" at bounding box center [225, 56] width 147 height 9
type input "66014987"
click at [248, 74] on button "Search" at bounding box center [261, 79] width 26 height 10
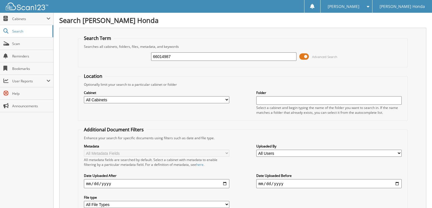
click at [305, 57] on span at bounding box center [304, 56] width 10 height 9
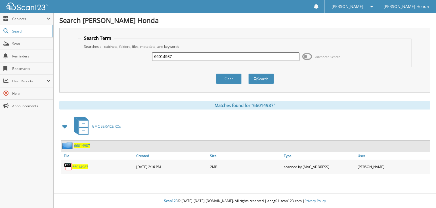
click at [218, 54] on input "66014987" at bounding box center [225, 56] width 147 height 9
type input "66014988"
click at [248, 74] on button "Search" at bounding box center [261, 79] width 26 height 10
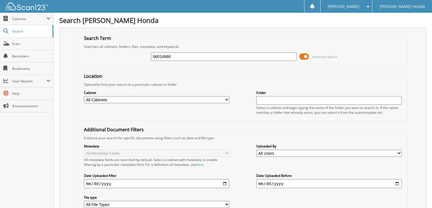
click at [305, 58] on span at bounding box center [304, 56] width 10 height 9
click at [226, 57] on input "66014988" at bounding box center [224, 56] width 146 height 9
click at [302, 53] on div "66014988 Advanced Search" at bounding box center [243, 56] width 324 height 15
click at [303, 56] on span at bounding box center [304, 56] width 10 height 9
click at [217, 58] on input "66014988" at bounding box center [224, 56] width 146 height 9
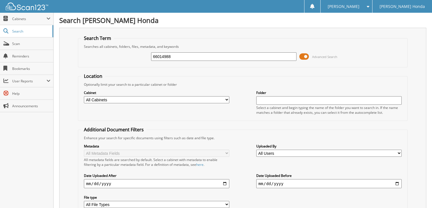
click at [215, 56] on input "66014988" at bounding box center [224, 56] width 146 height 9
click at [303, 54] on span at bounding box center [304, 56] width 10 height 9
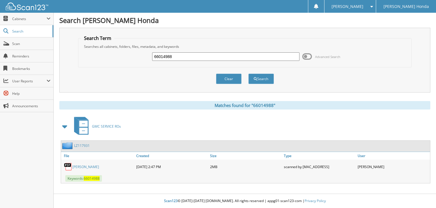
click at [195, 56] on input "66014988" at bounding box center [225, 56] width 147 height 9
type input "66014989"
click at [248, 74] on button "Search" at bounding box center [261, 79] width 26 height 10
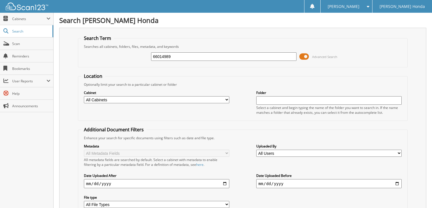
click at [306, 57] on span at bounding box center [304, 56] width 10 height 9
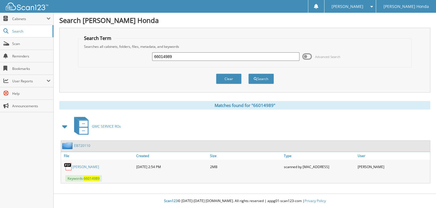
click at [222, 58] on input "66014989" at bounding box center [225, 56] width 147 height 9
type input "66014990"
click at [248, 74] on button "Search" at bounding box center [261, 79] width 26 height 10
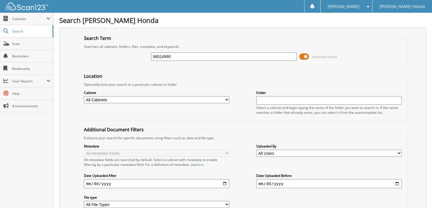
click at [302, 56] on span at bounding box center [304, 56] width 10 height 9
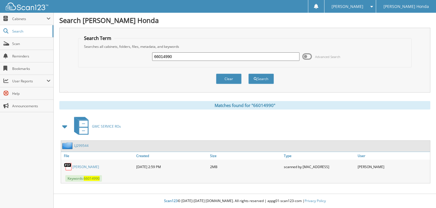
click at [254, 60] on input "66014990" at bounding box center [225, 56] width 147 height 9
type input "66014991"
click at [248, 74] on button "Search" at bounding box center [261, 79] width 26 height 10
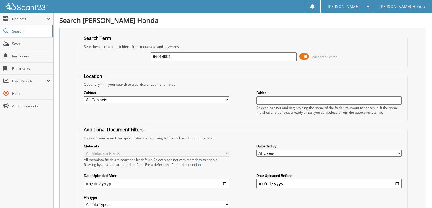
click at [306, 57] on span at bounding box center [304, 56] width 10 height 9
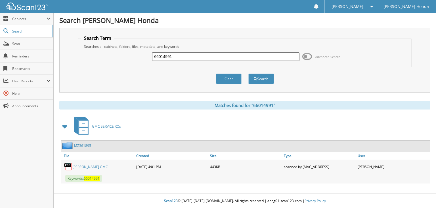
click at [201, 57] on input "66014991" at bounding box center [225, 56] width 147 height 9
type input "66014992"
click at [248, 74] on button "Search" at bounding box center [261, 79] width 26 height 10
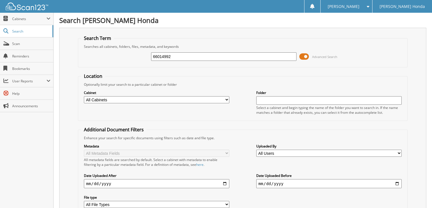
click at [302, 55] on span at bounding box center [304, 56] width 10 height 9
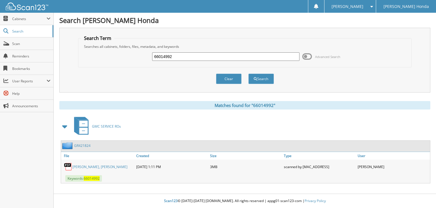
click at [250, 59] on input "66014992" at bounding box center [225, 56] width 147 height 9
type input "66014993"
click at [248, 74] on button "Search" at bounding box center [261, 79] width 26 height 10
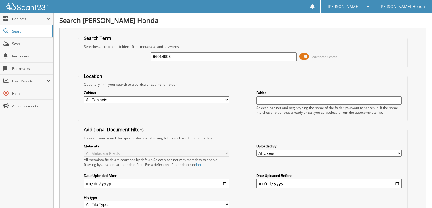
click at [305, 56] on span at bounding box center [304, 56] width 10 height 9
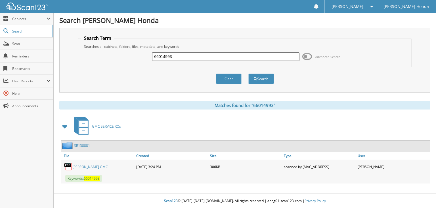
click at [206, 55] on input "66014993" at bounding box center [225, 56] width 147 height 9
type input "66014994"
click at [248, 74] on button "Search" at bounding box center [261, 79] width 26 height 10
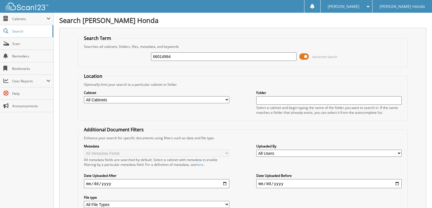
click at [305, 55] on span at bounding box center [304, 56] width 10 height 9
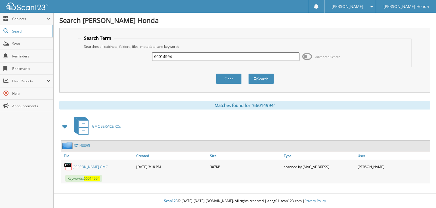
click at [244, 55] on input "66014994" at bounding box center [225, 56] width 147 height 9
type input "66014995"
click at [248, 74] on button "Search" at bounding box center [261, 79] width 26 height 10
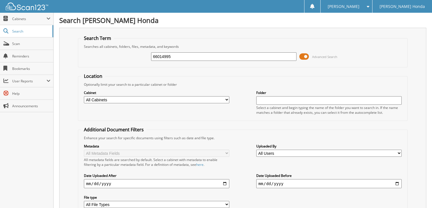
click at [309, 54] on span at bounding box center [304, 56] width 10 height 9
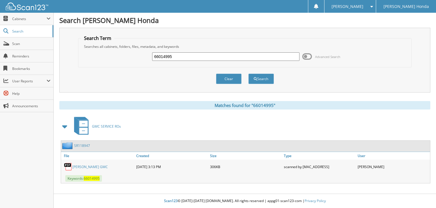
click at [227, 59] on input "66014995" at bounding box center [225, 56] width 147 height 9
type input "66014996"
click at [248, 74] on button "Search" at bounding box center [261, 79] width 26 height 10
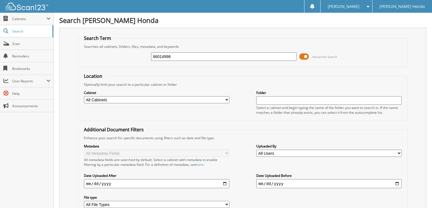
click at [303, 54] on span at bounding box center [304, 56] width 10 height 9
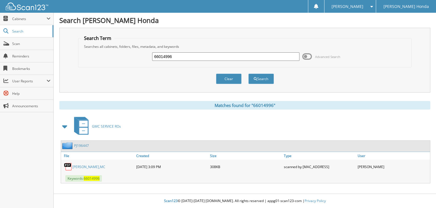
click at [244, 55] on input "66014996" at bounding box center [225, 56] width 147 height 9
type input "66014997"
click at [248, 74] on button "Search" at bounding box center [261, 79] width 26 height 10
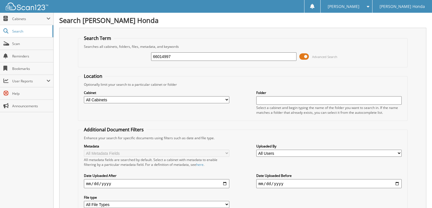
click at [305, 56] on span at bounding box center [304, 56] width 10 height 9
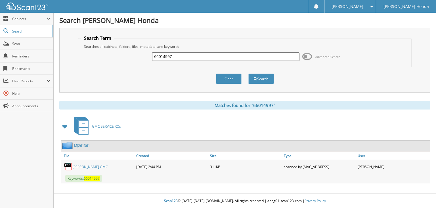
click at [245, 56] on input "66014997" at bounding box center [225, 56] width 147 height 9
type input "66014998"
click at [248, 74] on button "Search" at bounding box center [261, 79] width 26 height 10
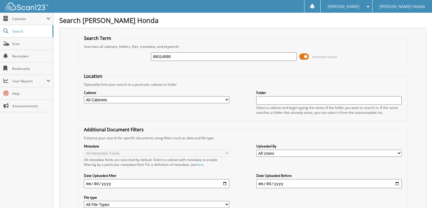
click at [305, 55] on span at bounding box center [304, 56] width 10 height 9
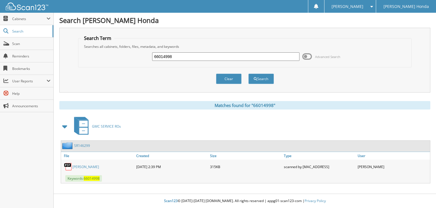
click at [220, 56] on input "66014998" at bounding box center [225, 56] width 147 height 9
type input "66014999"
click at [248, 74] on button "Search" at bounding box center [261, 79] width 26 height 10
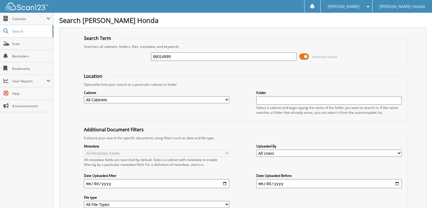
click at [212, 58] on input "66014999" at bounding box center [224, 56] width 146 height 9
drag, startPoint x: 309, startPoint y: 56, endPoint x: 295, endPoint y: 56, distance: 14.2
click at [309, 56] on span at bounding box center [304, 56] width 10 height 9
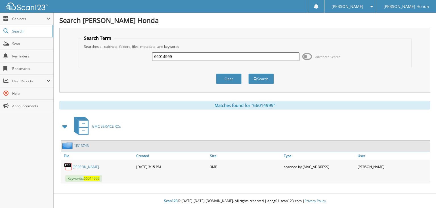
click at [231, 56] on input "66014999" at bounding box center [225, 56] width 147 height 9
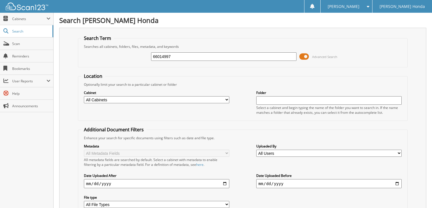
click at [217, 53] on input "66014997" at bounding box center [224, 56] width 146 height 9
type input "660149969"
click at [183, 59] on input "660149969" at bounding box center [224, 56] width 146 height 9
type input "66014999"
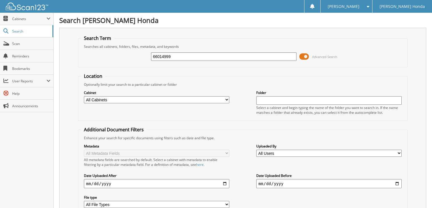
click at [306, 54] on span at bounding box center [304, 56] width 10 height 9
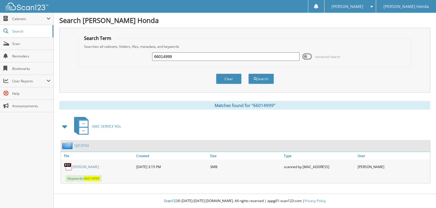
click at [191, 60] on input "66014999" at bounding box center [225, 56] width 147 height 9
type input "66015000"
click at [248, 74] on button "Search" at bounding box center [261, 79] width 26 height 10
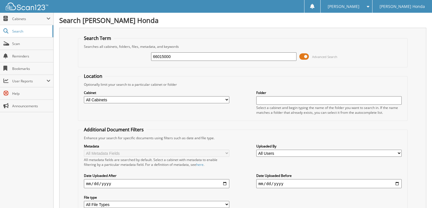
click at [309, 53] on span at bounding box center [304, 56] width 10 height 9
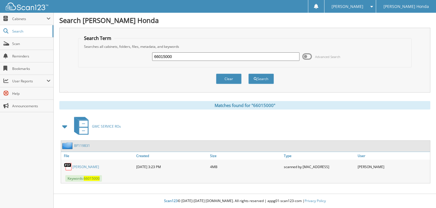
click at [197, 58] on input "66015000" at bounding box center [225, 56] width 147 height 9
type input "66015001"
click at [248, 74] on button "Search" at bounding box center [261, 79] width 26 height 10
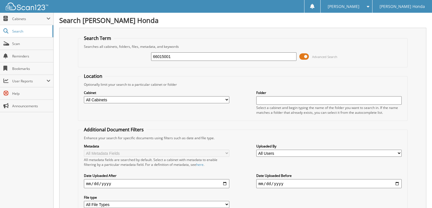
click at [302, 55] on span at bounding box center [304, 56] width 10 height 9
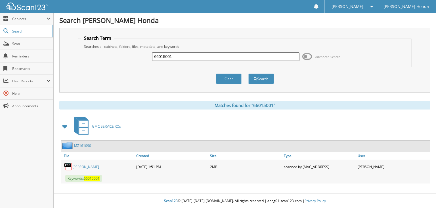
click at [192, 57] on input "66015001" at bounding box center [225, 56] width 147 height 9
type input "66015002"
click at [248, 74] on button "Search" at bounding box center [261, 79] width 26 height 10
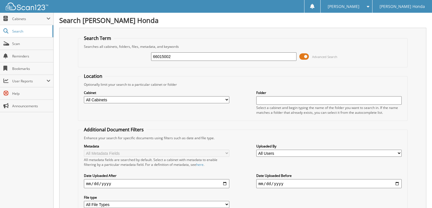
click at [303, 54] on span at bounding box center [304, 56] width 10 height 9
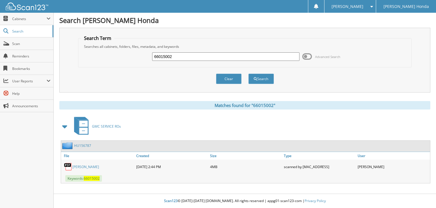
click at [182, 53] on input "66015002" at bounding box center [225, 56] width 147 height 9
type input "66015003"
click at [248, 74] on button "Search" at bounding box center [261, 79] width 26 height 10
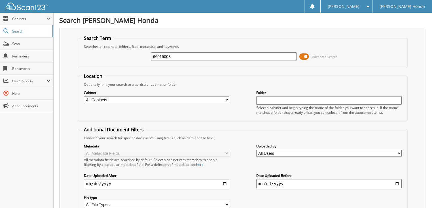
click at [302, 54] on span at bounding box center [304, 56] width 10 height 9
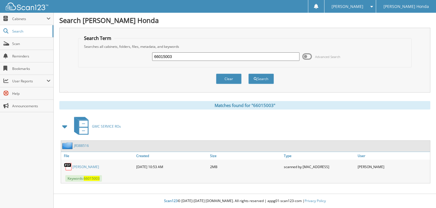
click at [233, 55] on input "66015003" at bounding box center [225, 56] width 147 height 9
type input "66015004"
click at [248, 74] on button "Search" at bounding box center [261, 79] width 26 height 10
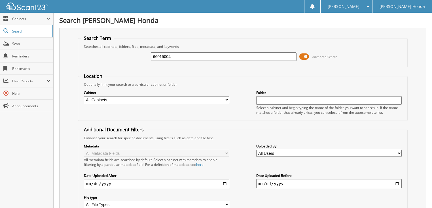
click at [304, 56] on span at bounding box center [304, 56] width 10 height 9
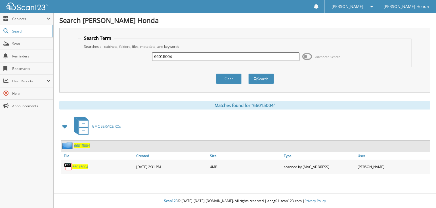
click at [194, 54] on input "66015004" at bounding box center [225, 56] width 147 height 9
type input "66015005"
click at [248, 74] on button "Search" at bounding box center [261, 79] width 26 height 10
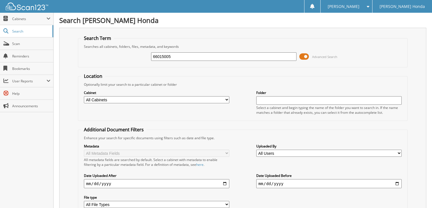
click at [301, 53] on span at bounding box center [304, 56] width 10 height 9
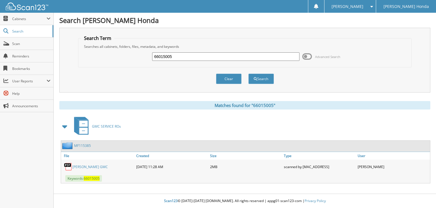
click at [222, 58] on input "66015005" at bounding box center [225, 56] width 147 height 9
type input "66015006"
click at [248, 74] on button "Search" at bounding box center [261, 79] width 26 height 10
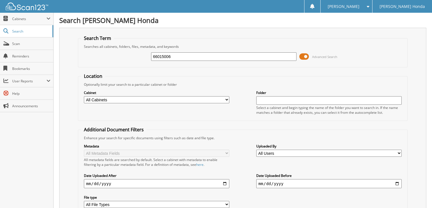
drag, startPoint x: 0, startPoint y: 0, endPoint x: 306, endPoint y: 54, distance: 310.7
click at [306, 54] on span at bounding box center [304, 56] width 10 height 9
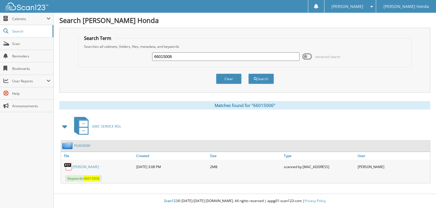
click at [196, 52] on input "66015006" at bounding box center [225, 56] width 147 height 9
type input "66015007"
click at [248, 74] on button "Search" at bounding box center [261, 79] width 26 height 10
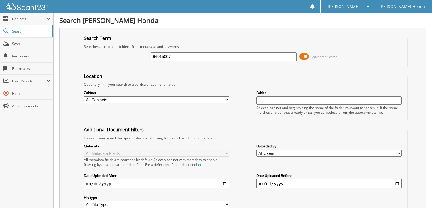
click at [304, 56] on span at bounding box center [304, 56] width 10 height 9
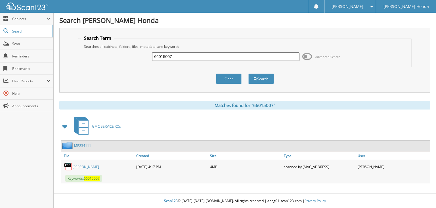
click at [201, 53] on input "66015007" at bounding box center [225, 56] width 147 height 9
type input "66015008"
click at [248, 74] on button "Search" at bounding box center [261, 79] width 26 height 10
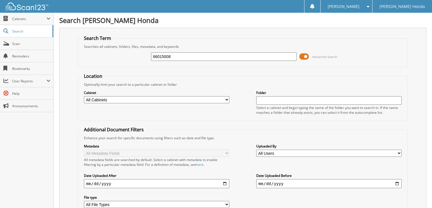
click at [309, 55] on span at bounding box center [304, 56] width 10 height 9
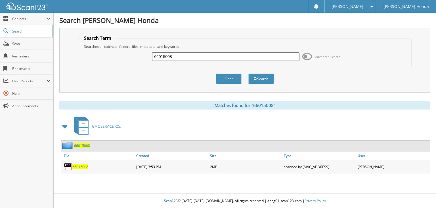
click at [189, 57] on input "66015008" at bounding box center [225, 56] width 147 height 9
type input "66015009"
click at [248, 74] on button "Search" at bounding box center [261, 79] width 26 height 10
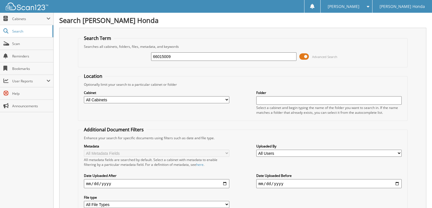
click at [304, 55] on span at bounding box center [304, 56] width 10 height 9
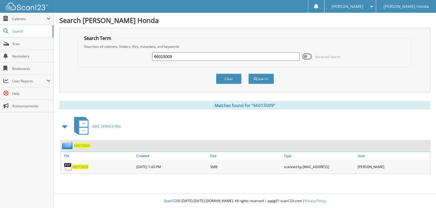
click at [195, 54] on input "66015009" at bounding box center [225, 56] width 147 height 9
type input "66015010"
click at [248, 74] on button "Search" at bounding box center [261, 79] width 26 height 10
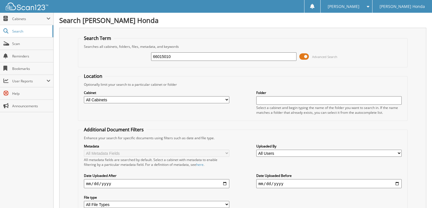
click at [304, 56] on span at bounding box center [304, 56] width 10 height 9
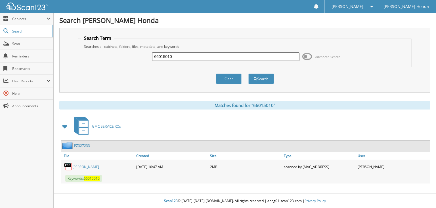
click at [219, 56] on input "66015010" at bounding box center [225, 56] width 147 height 9
type input "66015013"
click at [248, 74] on button "Search" at bounding box center [261, 79] width 26 height 10
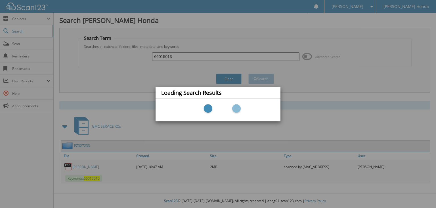
click at [209, 54] on div "Loading Search Results" at bounding box center [218, 104] width 436 height 208
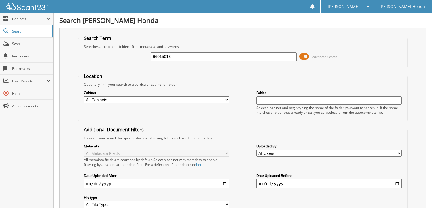
click at [205, 54] on input "66015013" at bounding box center [224, 56] width 146 height 9
type input "66015011"
click at [305, 55] on span at bounding box center [304, 56] width 10 height 9
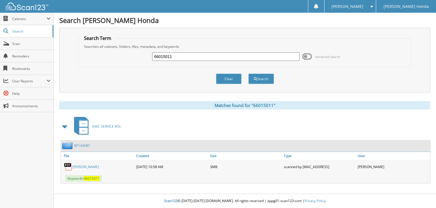
click at [202, 53] on input "66015011" at bounding box center [225, 56] width 147 height 9
type input "66015012"
click at [248, 74] on button "Search" at bounding box center [261, 79] width 26 height 10
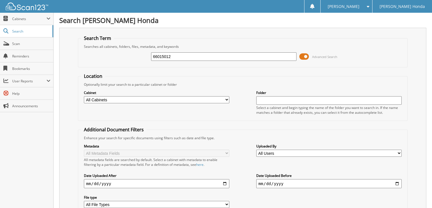
click at [306, 52] on span at bounding box center [304, 56] width 10 height 9
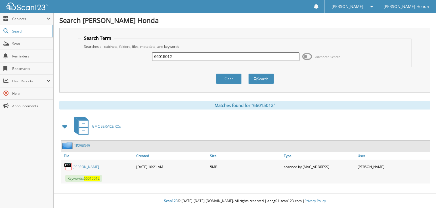
drag, startPoint x: 304, startPoint y: 56, endPoint x: 298, endPoint y: 56, distance: 6.5
click at [304, 56] on span at bounding box center [307, 56] width 10 height 9
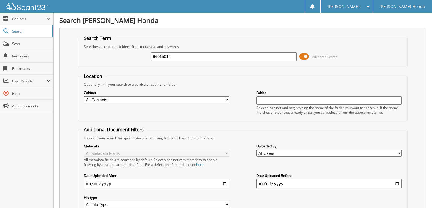
click at [303, 56] on span at bounding box center [304, 56] width 10 height 9
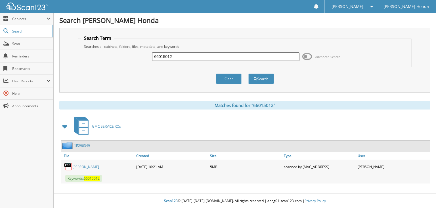
click at [233, 56] on input "66015012" at bounding box center [225, 56] width 147 height 9
type input "66015013"
click at [248, 74] on button "Search" at bounding box center [261, 79] width 26 height 10
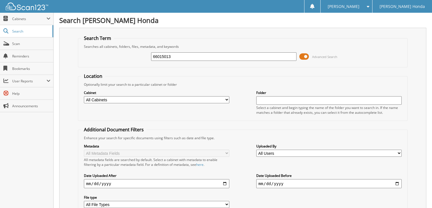
drag, startPoint x: 0, startPoint y: 0, endPoint x: 306, endPoint y: 58, distance: 311.7
click at [306, 58] on span at bounding box center [304, 56] width 10 height 9
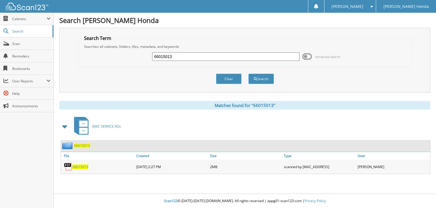
click at [214, 58] on input "66015013" at bounding box center [225, 56] width 147 height 9
type input "66015014"
click at [248, 74] on button "Search" at bounding box center [261, 79] width 26 height 10
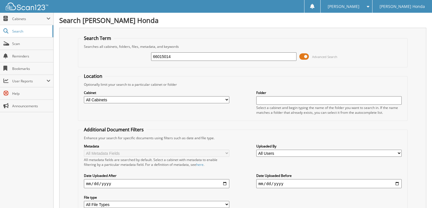
click at [308, 56] on span at bounding box center [304, 56] width 10 height 9
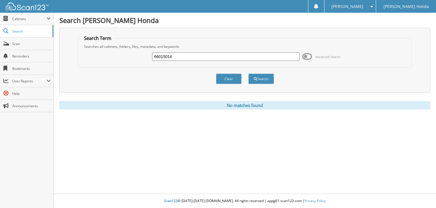
click at [215, 56] on input "66015014" at bounding box center [225, 56] width 147 height 9
type input "66015015"
click at [248, 74] on button "Search" at bounding box center [261, 79] width 26 height 10
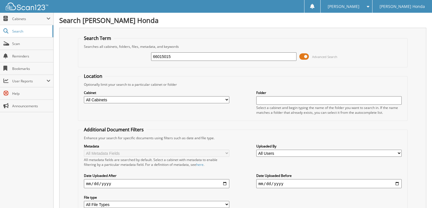
click at [303, 55] on span at bounding box center [304, 56] width 10 height 9
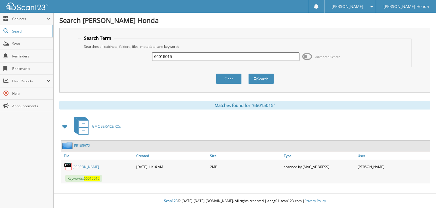
click at [303, 55] on span at bounding box center [307, 56] width 10 height 9
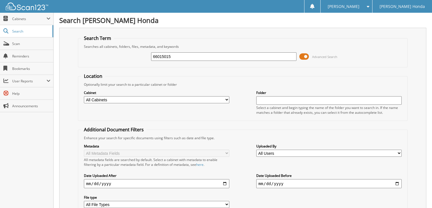
click at [301, 56] on span at bounding box center [304, 56] width 10 height 9
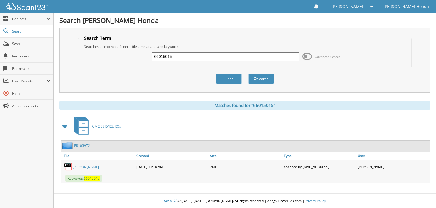
click at [263, 58] on input "66015015" at bounding box center [225, 56] width 147 height 9
type input "66015016"
click at [248, 74] on button "Search" at bounding box center [261, 79] width 26 height 10
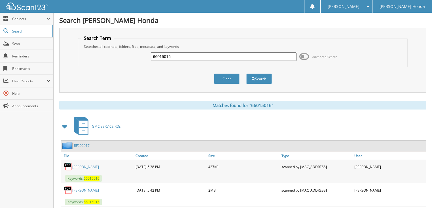
click at [232, 56] on input "66015016" at bounding box center [224, 56] width 146 height 9
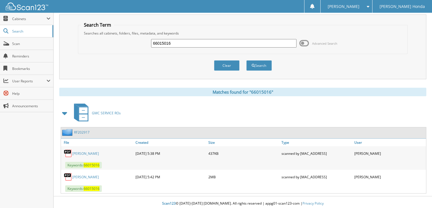
click at [96, 152] on link "MULLIGAN, LORIN" at bounding box center [85, 153] width 27 height 5
click at [88, 175] on link "MULLIGAN, LORIN" at bounding box center [85, 177] width 27 height 5
click at [96, 187] on span "66015016" at bounding box center [92, 189] width 16 height 5
click at [96, 175] on link "MULLIGAN, LORIN" at bounding box center [85, 177] width 27 height 5
click at [94, 147] on div "MULLIGAN, LORIN 12-23-2024 5:38 PM 437KB" at bounding box center [243, 154] width 365 height 14
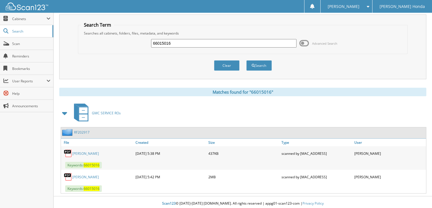
click at [98, 148] on div "MULLIGAN, LORIN" at bounding box center [97, 153] width 73 height 11
click at [97, 153] on link "MULLIGAN, LORIN" at bounding box center [85, 153] width 27 height 5
click at [94, 151] on link "MULLIGAN, LORIN" at bounding box center [85, 153] width 27 height 5
click at [98, 152] on link "MULLIGAN, LORIN" at bounding box center [85, 153] width 27 height 5
click at [379, 8] on div "[PERSON_NAME] Honda" at bounding box center [402, 6] width 54 height 13
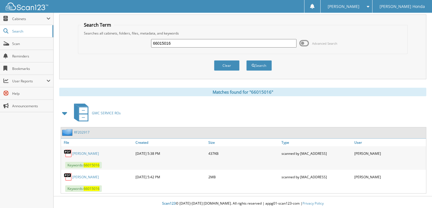
click at [93, 152] on link "MULLIGAN, LORIN" at bounding box center [85, 153] width 27 height 5
click at [97, 152] on link "MULLIGAN, LORIN" at bounding box center [85, 153] width 27 height 5
click at [86, 177] on link "MULLIGAN, LORIN" at bounding box center [85, 177] width 27 height 5
click at [187, 42] on input "66015016" at bounding box center [224, 43] width 146 height 9
type input "6601501"
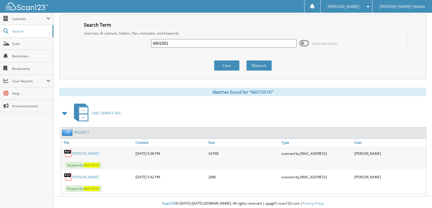
click at [246, 60] on button "Search" at bounding box center [259, 65] width 26 height 10
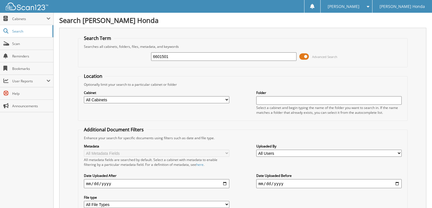
click at [176, 56] on input "6601501" at bounding box center [224, 56] width 146 height 9
type input "66015017"
click at [309, 55] on span at bounding box center [304, 56] width 10 height 9
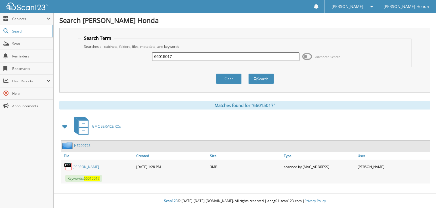
click at [210, 58] on input "66015017" at bounding box center [225, 56] width 147 height 9
type input "66015018"
click at [248, 74] on button "Search" at bounding box center [261, 79] width 26 height 10
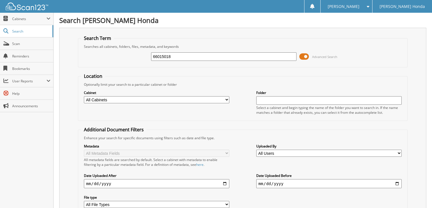
click at [304, 60] on span at bounding box center [304, 56] width 10 height 9
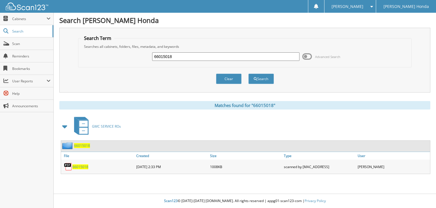
click at [229, 60] on input "66015018" at bounding box center [225, 56] width 147 height 9
type input "66015019"
click at [248, 74] on button "Search" at bounding box center [261, 79] width 26 height 10
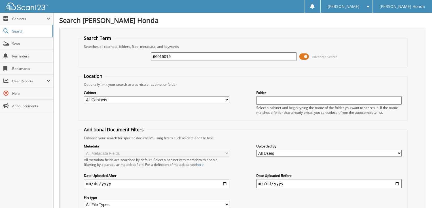
click at [309, 56] on span at bounding box center [304, 56] width 10 height 9
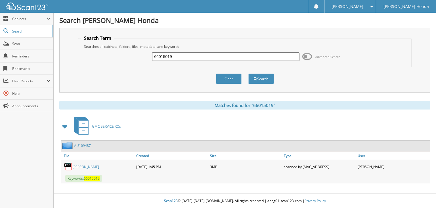
click at [231, 52] on div "66015019" at bounding box center [225, 57] width 147 height 10
click at [230, 52] on input "66015019" at bounding box center [225, 56] width 147 height 9
type input "66015020"
click at [248, 74] on button "Search" at bounding box center [261, 79] width 26 height 10
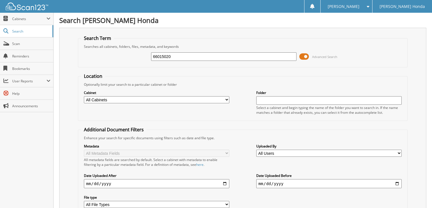
click at [206, 54] on input "66015020" at bounding box center [224, 56] width 146 height 9
click at [303, 56] on span at bounding box center [304, 56] width 10 height 9
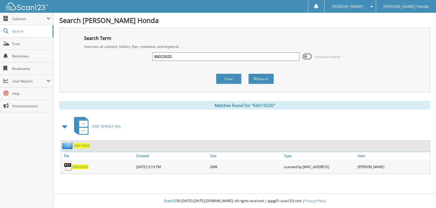
click at [243, 57] on input "66015020" at bounding box center [225, 56] width 147 height 9
type input "66015021"
click at [248, 74] on button "Search" at bounding box center [261, 79] width 26 height 10
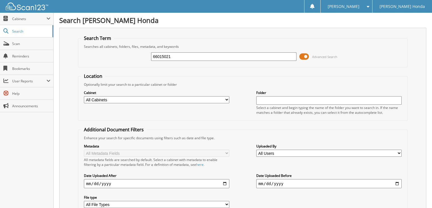
click at [307, 55] on span at bounding box center [304, 56] width 10 height 9
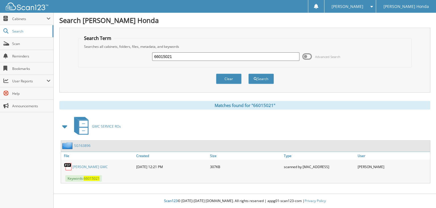
click at [240, 52] on div "66015021" at bounding box center [225, 57] width 147 height 10
click at [201, 53] on input "66015021" at bounding box center [225, 56] width 147 height 9
type input "6601502"
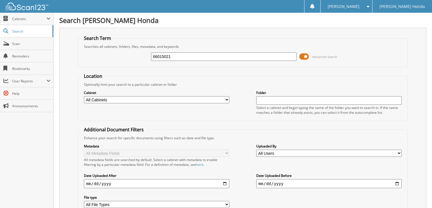
drag, startPoint x: 303, startPoint y: 55, endPoint x: 293, endPoint y: 55, distance: 9.9
click at [303, 55] on span at bounding box center [304, 56] width 10 height 9
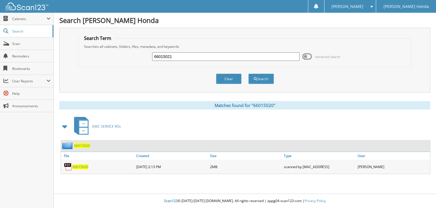
click at [251, 56] on input "66015021" at bounding box center [225, 56] width 147 height 9
type input "66015022"
click at [248, 74] on button "Search" at bounding box center [261, 79] width 26 height 10
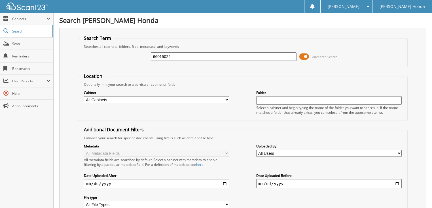
click at [306, 56] on span at bounding box center [304, 56] width 10 height 9
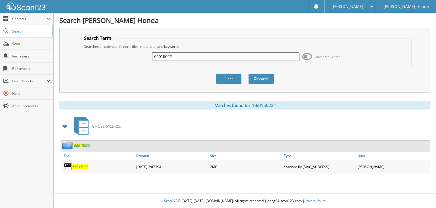
click at [235, 56] on input "66015022" at bounding box center [225, 56] width 147 height 9
type input "66015023"
click at [248, 74] on button "Search" at bounding box center [261, 79] width 26 height 10
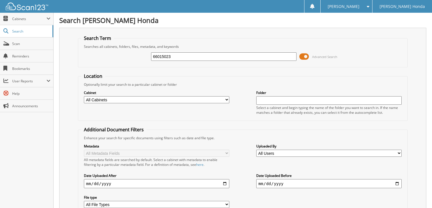
click at [307, 58] on span at bounding box center [304, 56] width 10 height 9
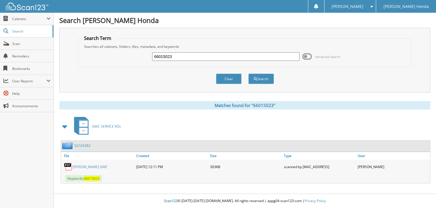
click at [223, 58] on input "66015023" at bounding box center [225, 56] width 147 height 9
type input "66015024"
click at [248, 74] on button "Search" at bounding box center [261, 79] width 26 height 10
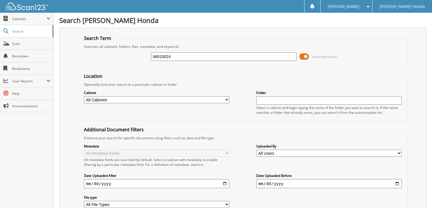
click at [306, 55] on span at bounding box center [304, 56] width 10 height 9
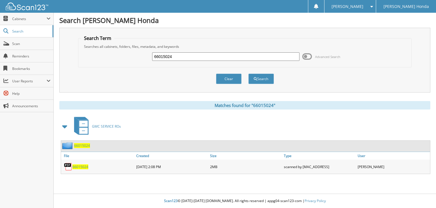
click at [256, 56] on input "66015024" at bounding box center [225, 56] width 147 height 9
type input "660150245"
click at [248, 74] on button "Search" at bounding box center [261, 79] width 26 height 10
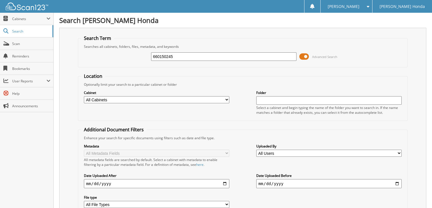
click at [240, 55] on input "660150245" at bounding box center [224, 56] width 146 height 9
type input "66015025"
click at [198, 53] on input "66015024" at bounding box center [224, 56] width 146 height 9
type input "66015025"
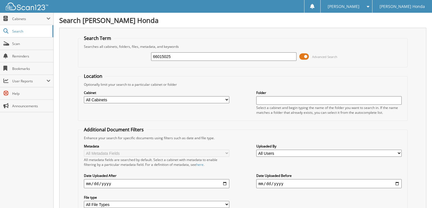
click at [305, 57] on span at bounding box center [304, 56] width 10 height 9
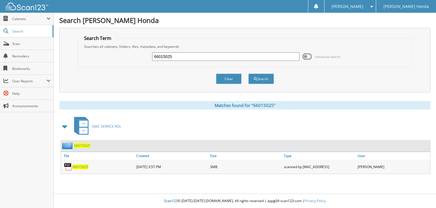
click at [216, 57] on input "66015025" at bounding box center [225, 56] width 147 height 9
type input "66015026"
click at [248, 74] on button "Search" at bounding box center [261, 79] width 26 height 10
